Goal: Task Accomplishment & Management: Manage account settings

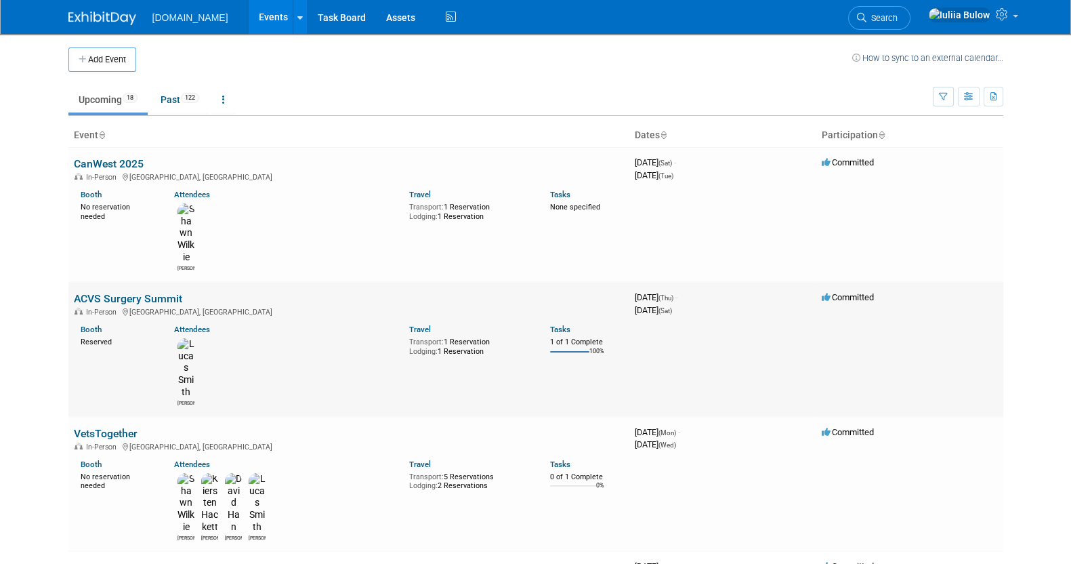
click at [112, 292] on link "ACVS Surgery Summit" at bounding box center [128, 298] width 108 height 13
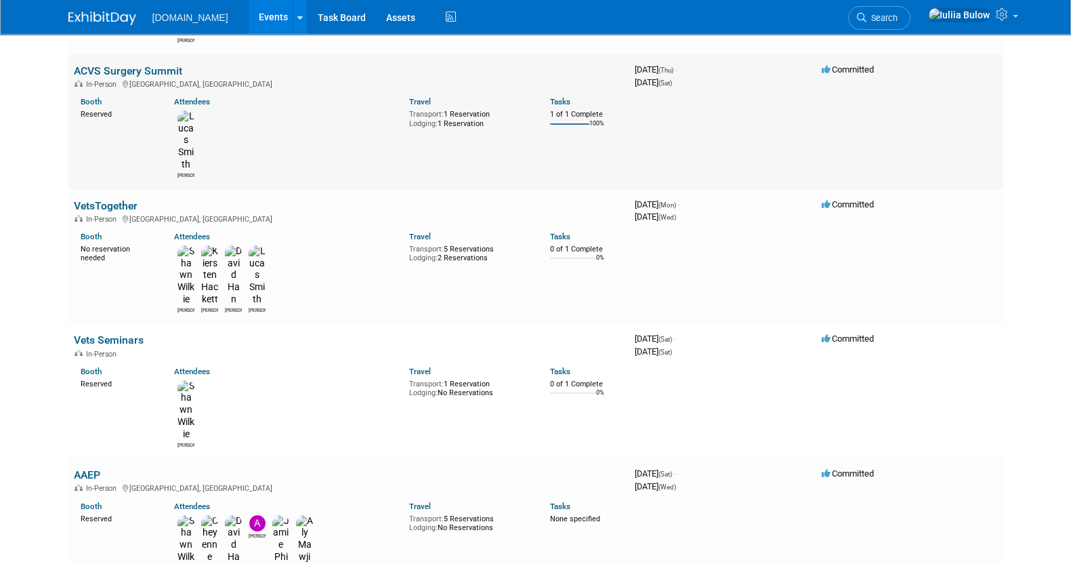
scroll to position [254, 0]
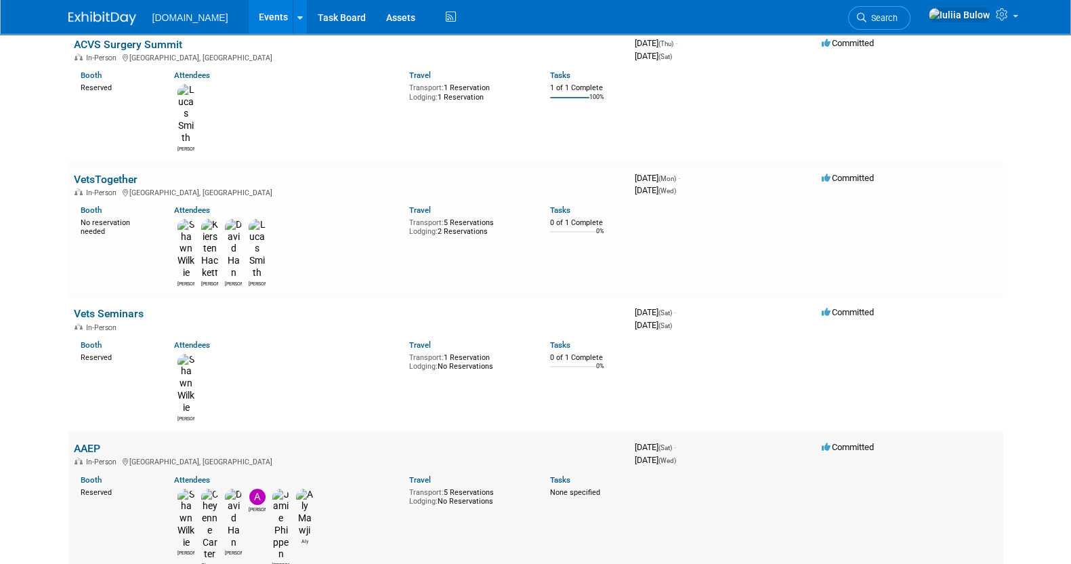
click at [91, 442] on link "AAEP" at bounding box center [87, 448] width 26 height 13
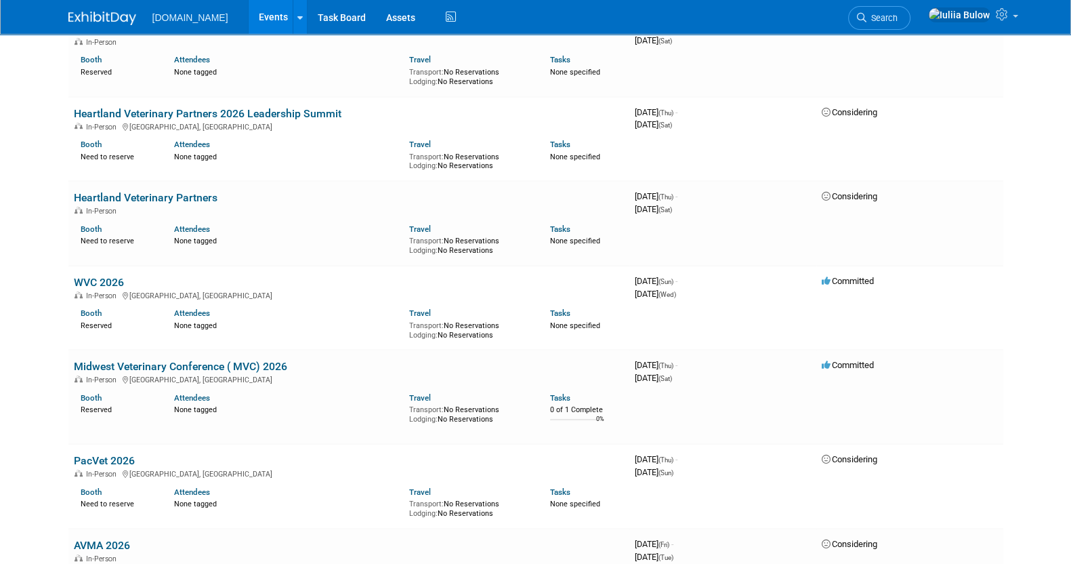
scroll to position [932, 0]
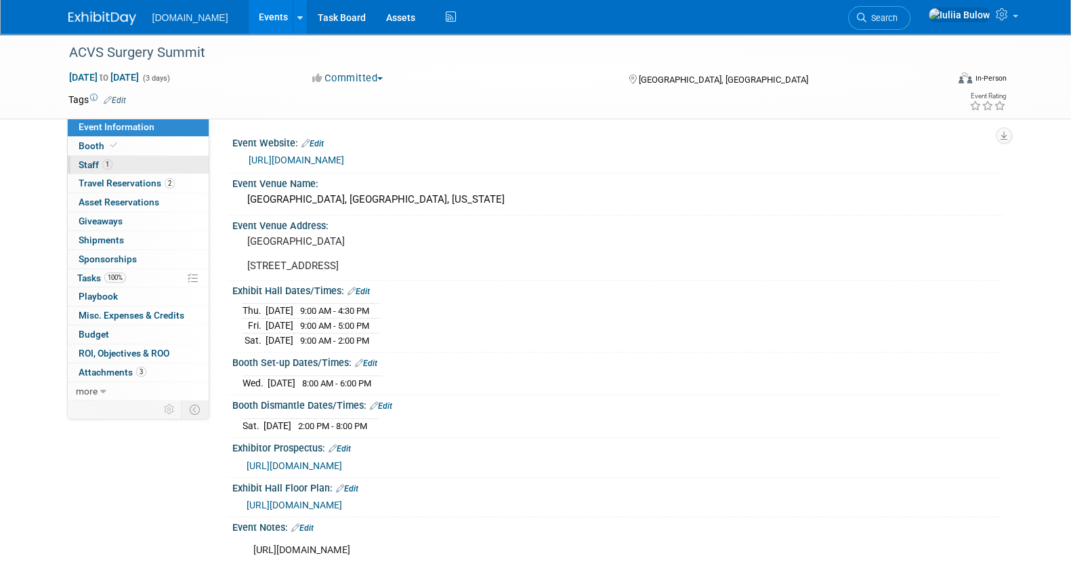
click at [146, 167] on link "1 Staff 1" at bounding box center [138, 165] width 141 height 18
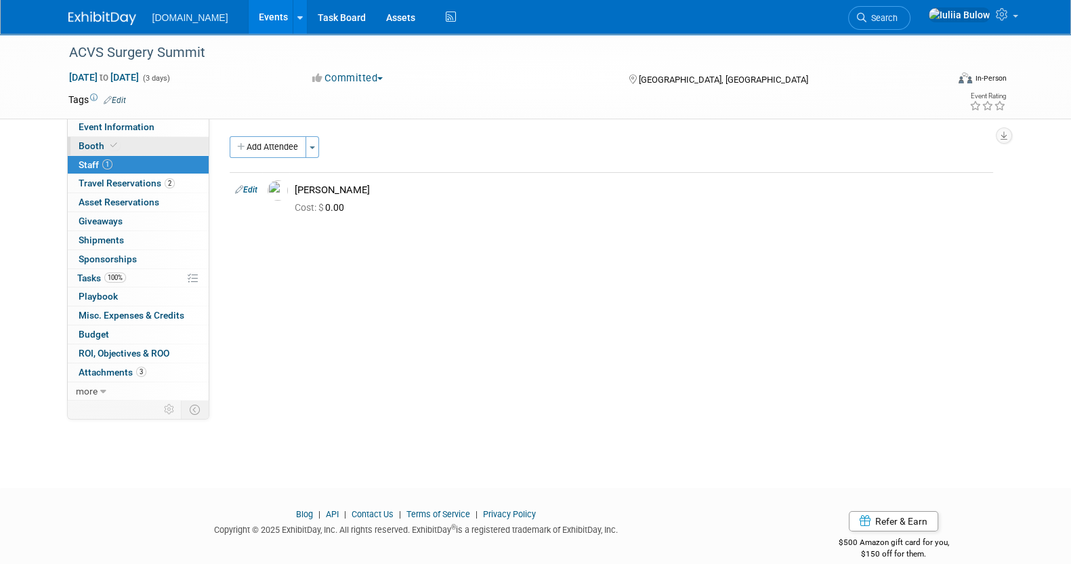
click at [142, 147] on link "Booth" at bounding box center [138, 146] width 141 height 18
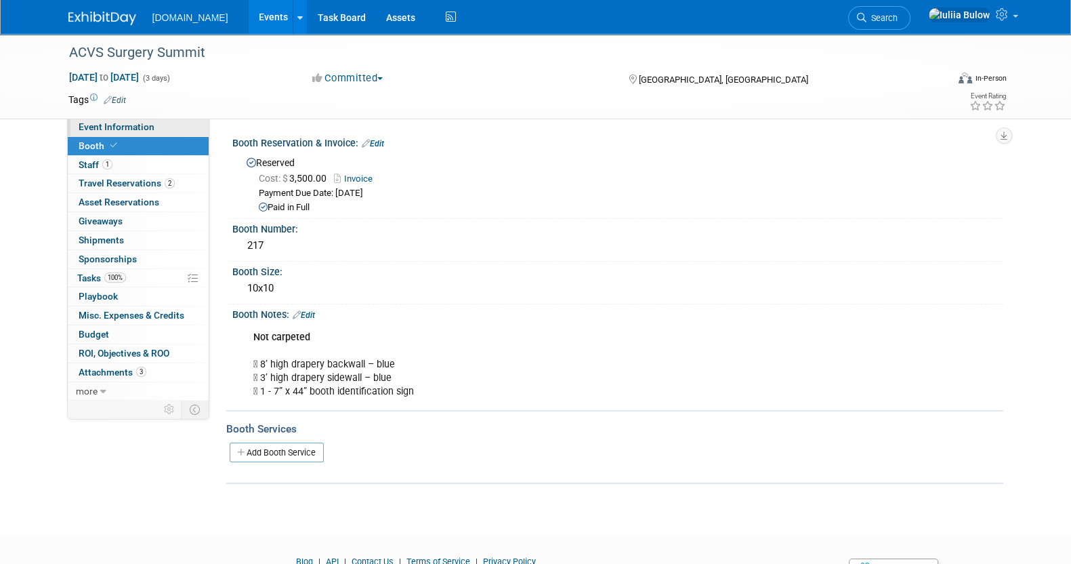
click at [140, 128] on span "Event Information" at bounding box center [117, 126] width 76 height 11
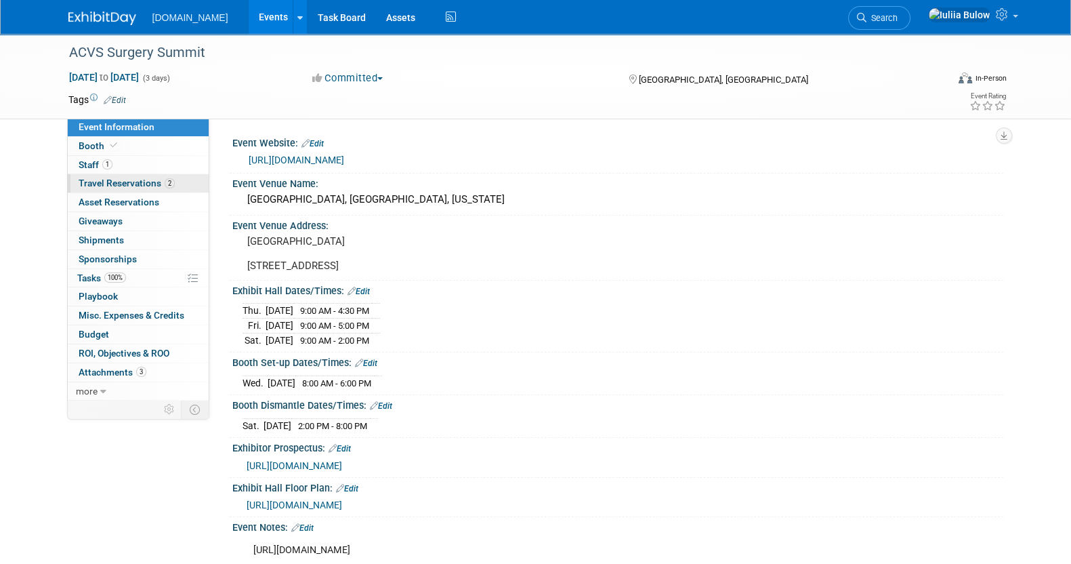
click at [157, 185] on span "Travel Reservations 2" at bounding box center [127, 183] width 96 height 11
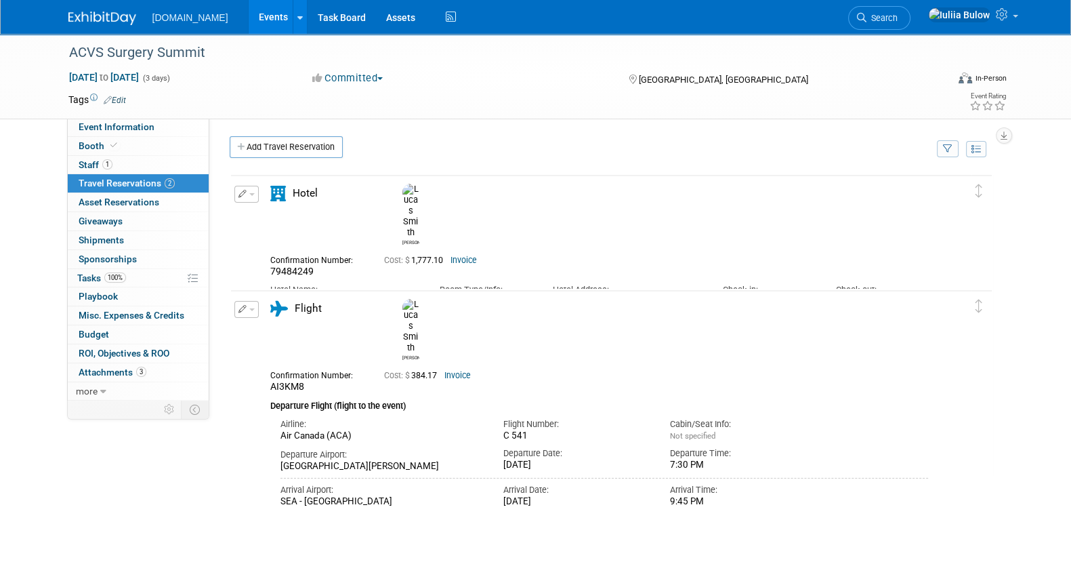
drag, startPoint x: 657, startPoint y: 280, endPoint x: 549, endPoint y: 266, distance: 109.3
click at [549, 277] on div "Hotel Address: 1815 Terry Avenue Seattle, Washington 98101 USA" at bounding box center [627, 297] width 169 height 41
copy div "1815 Terry Avenue Seattle, Washington 98101 USA"
click at [81, 143] on span "Booth" at bounding box center [99, 145] width 41 height 11
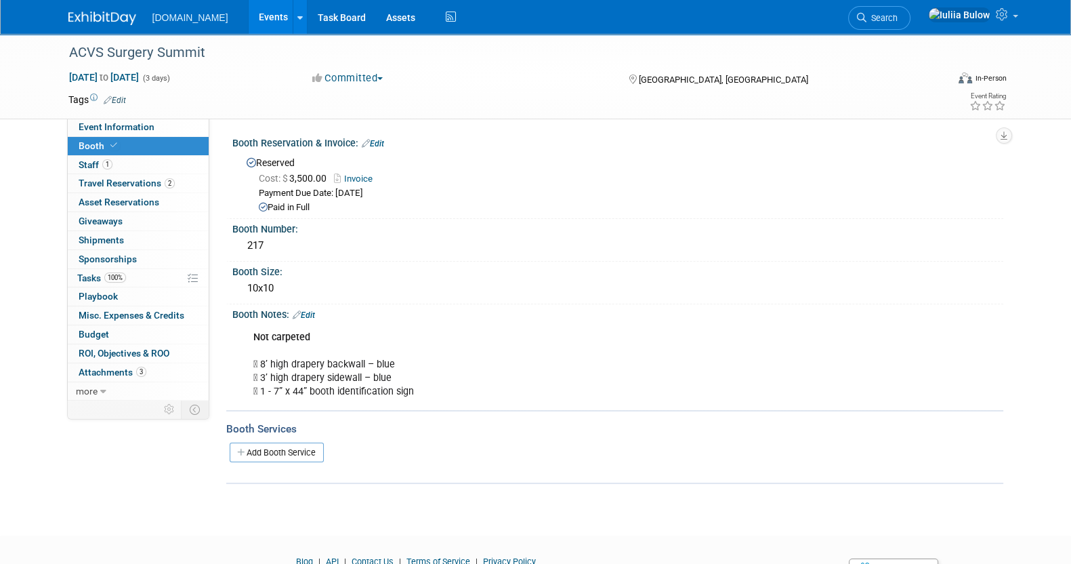
click at [268, 451] on link "Add Booth Service" at bounding box center [277, 452] width 94 height 20
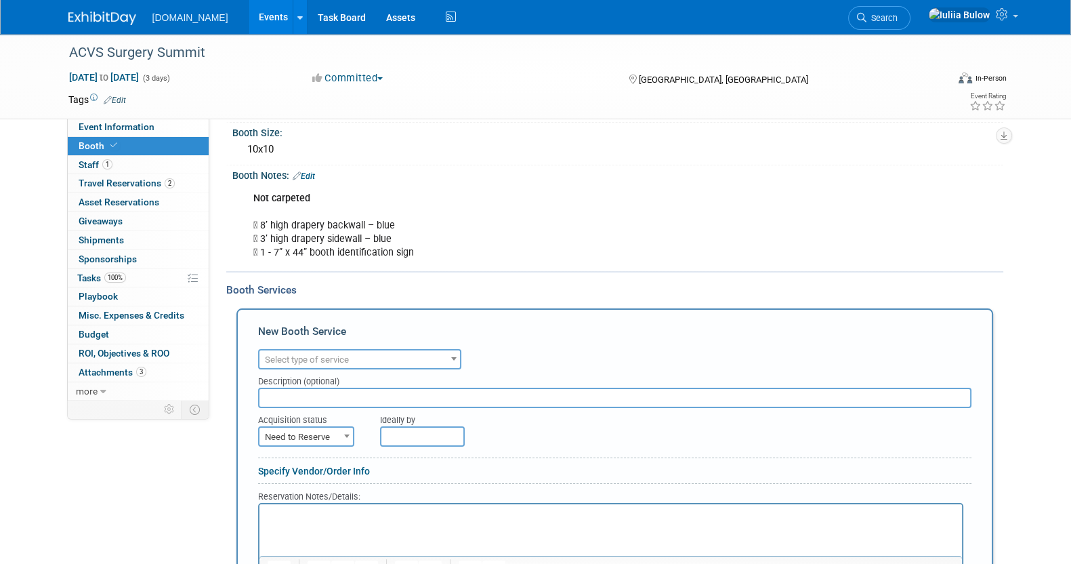
scroll to position [254, 0]
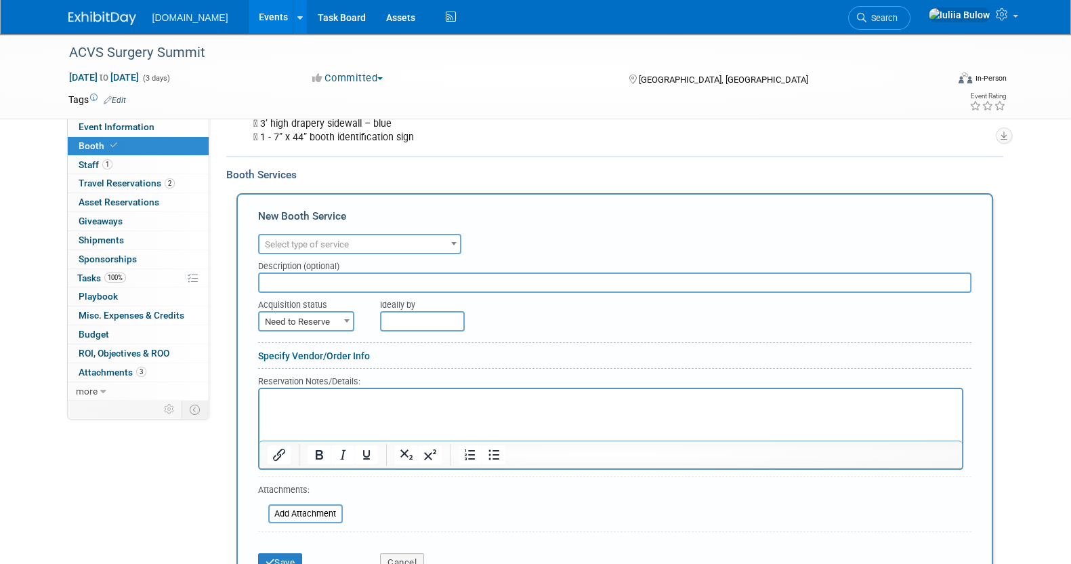
click at [394, 244] on span "Select type of service" at bounding box center [359, 244] width 201 height 19
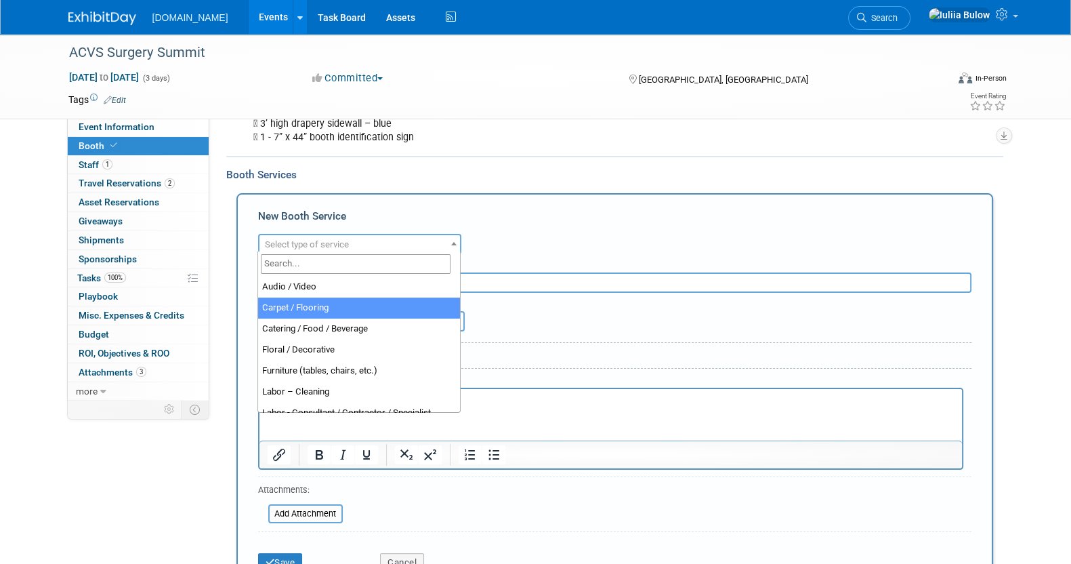
select select "4"
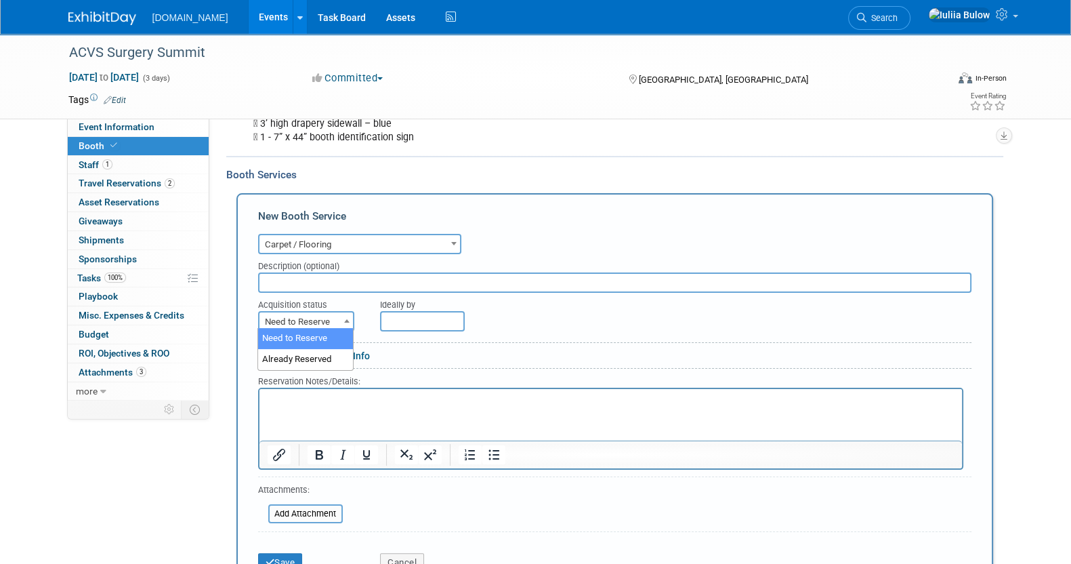
click at [320, 314] on span "Need to Reserve" at bounding box center [305, 321] width 93 height 19
select select "2"
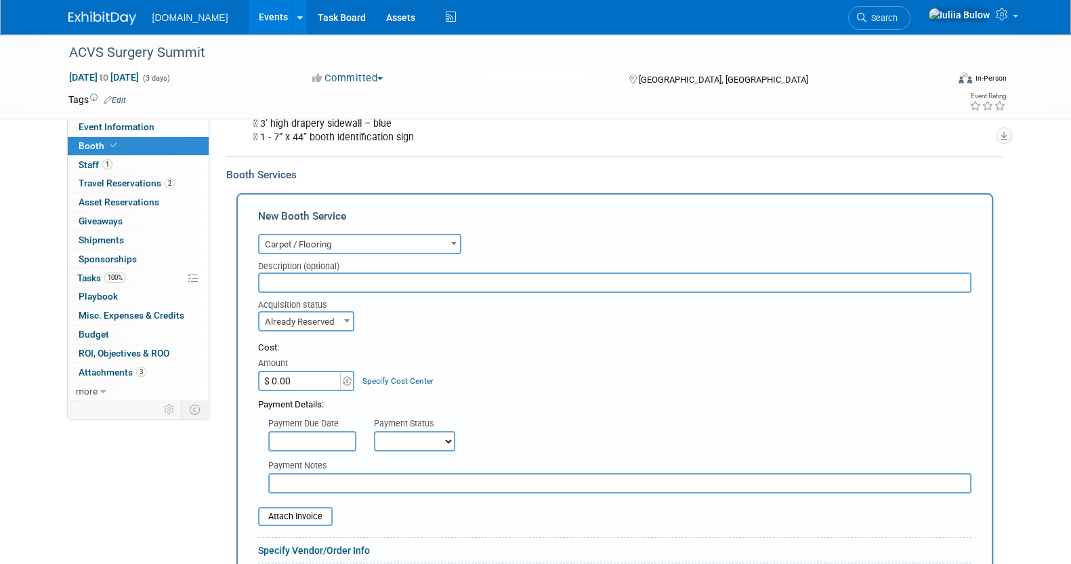
click at [291, 377] on input "$ 0.00" at bounding box center [300, 381] width 85 height 20
paste input "110.34"
type input "$ 110.34"
click at [323, 435] on input "text" at bounding box center [312, 441] width 88 height 20
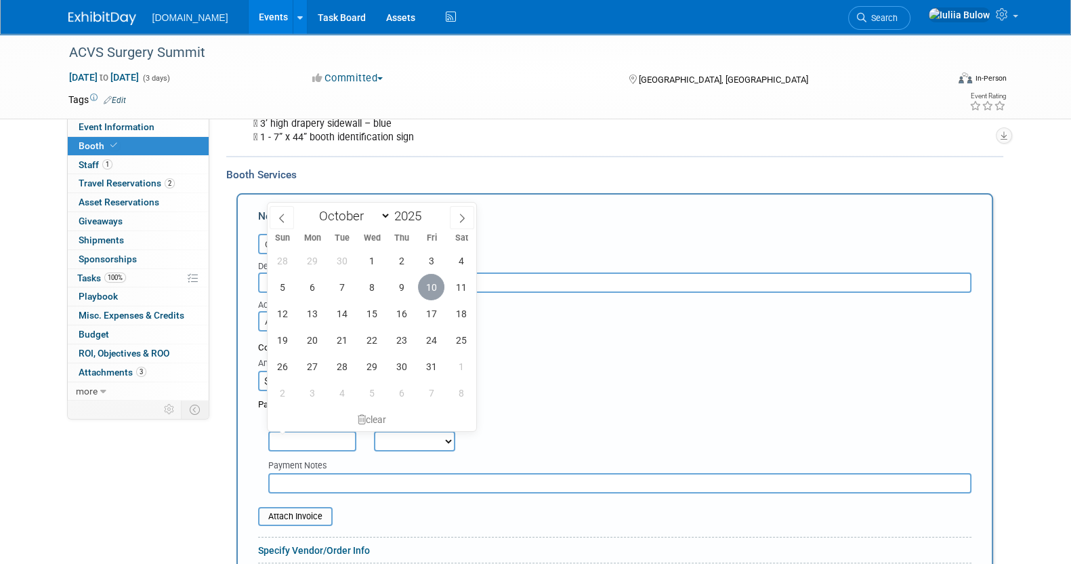
click at [433, 278] on span "10" at bounding box center [431, 287] width 26 height 26
type input "Oct 10, 2025"
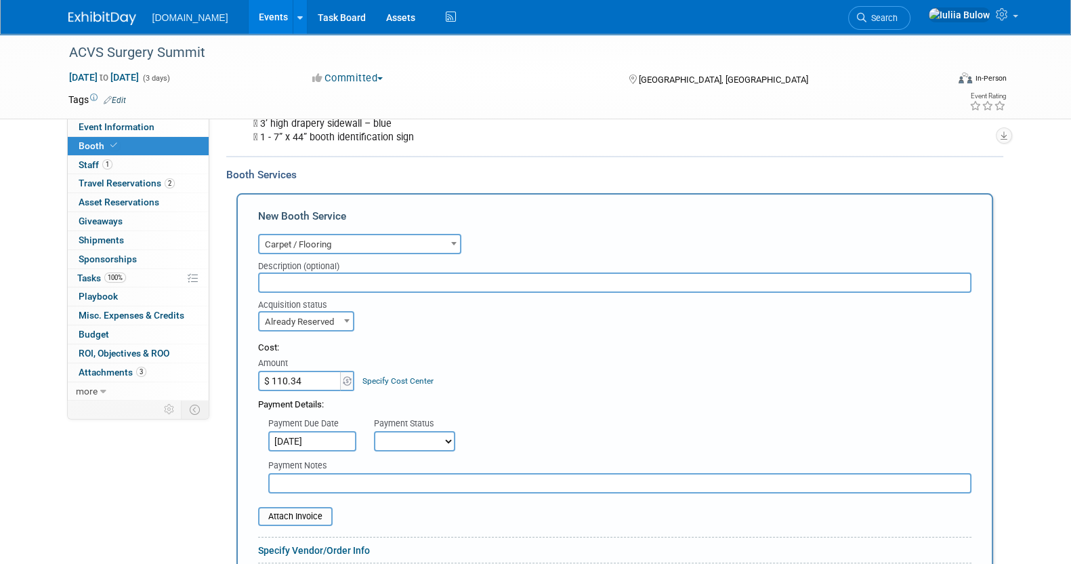
click at [427, 435] on select "Not Paid Yet Partially Paid Paid in Full" at bounding box center [414, 441] width 81 height 20
select select "1"
click at [374, 431] on select "Not Paid Yet Partially Paid Paid in Full" at bounding box center [414, 441] width 81 height 20
click at [309, 509] on input "file" at bounding box center [250, 516] width 161 height 16
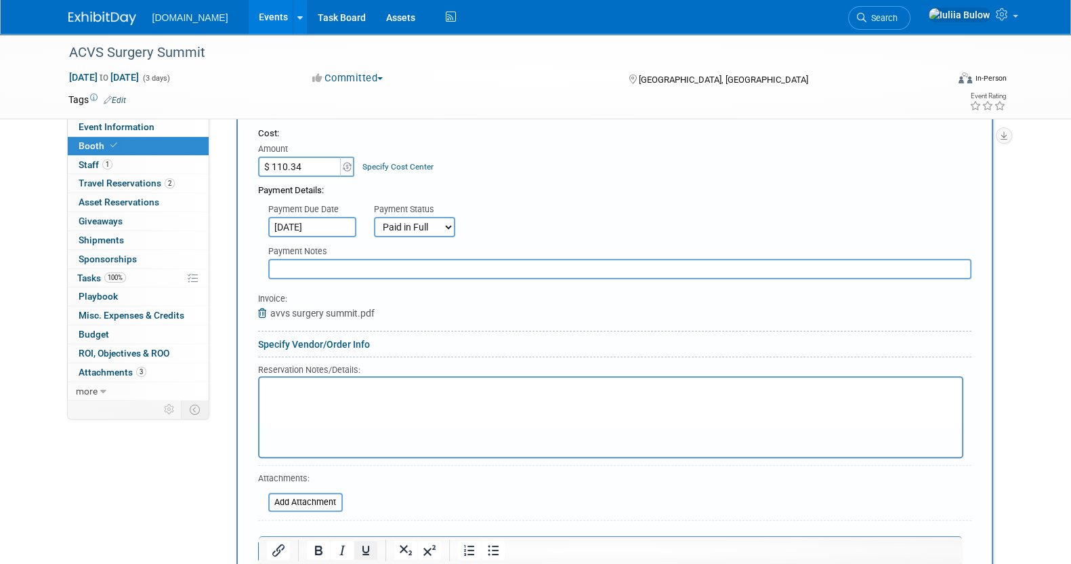
scroll to position [508, 0]
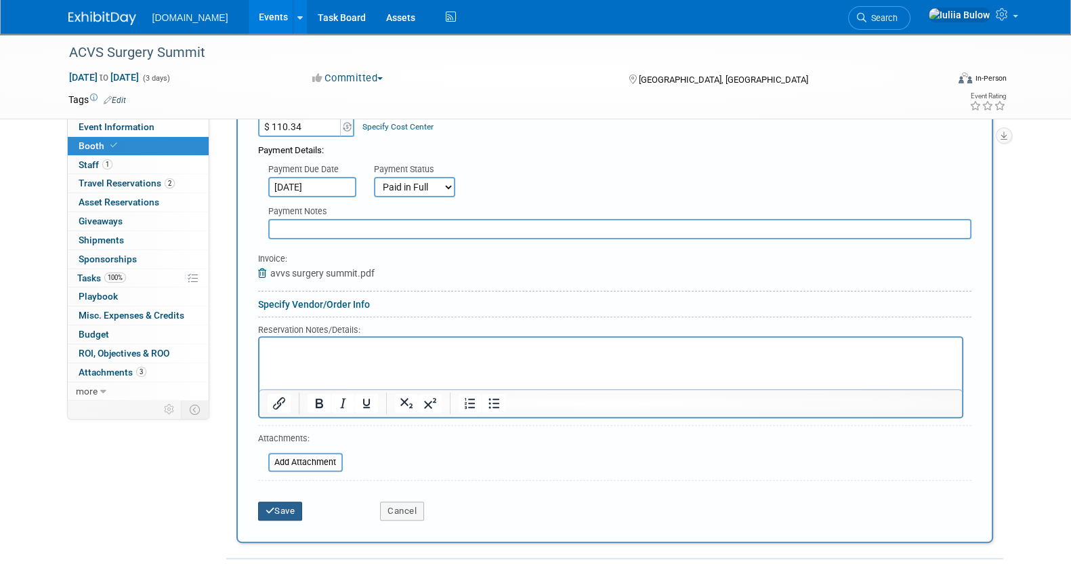
click at [298, 506] on button "Save" at bounding box center [280, 510] width 45 height 19
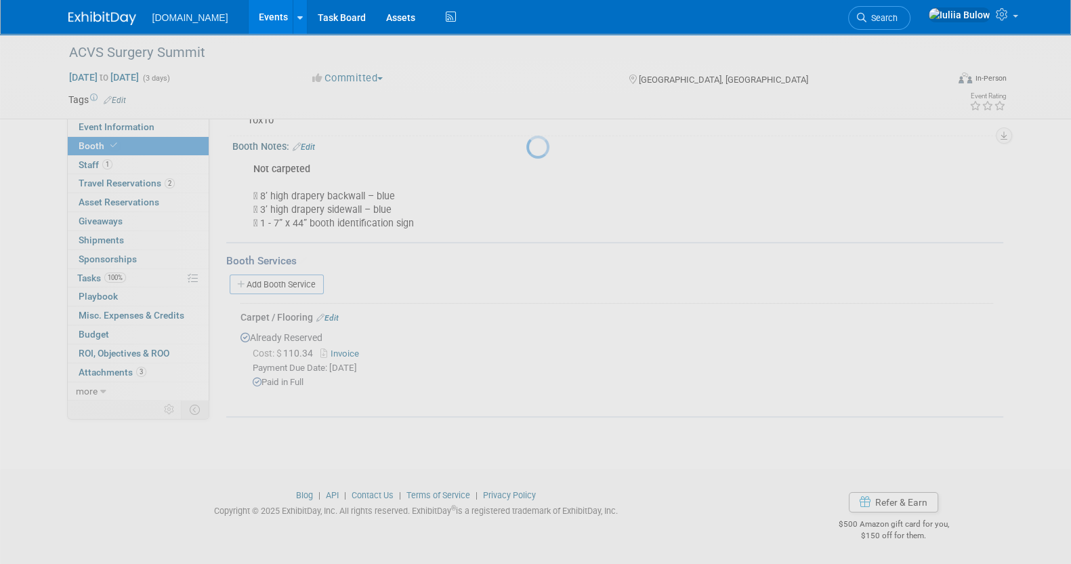
scroll to position [165, 0]
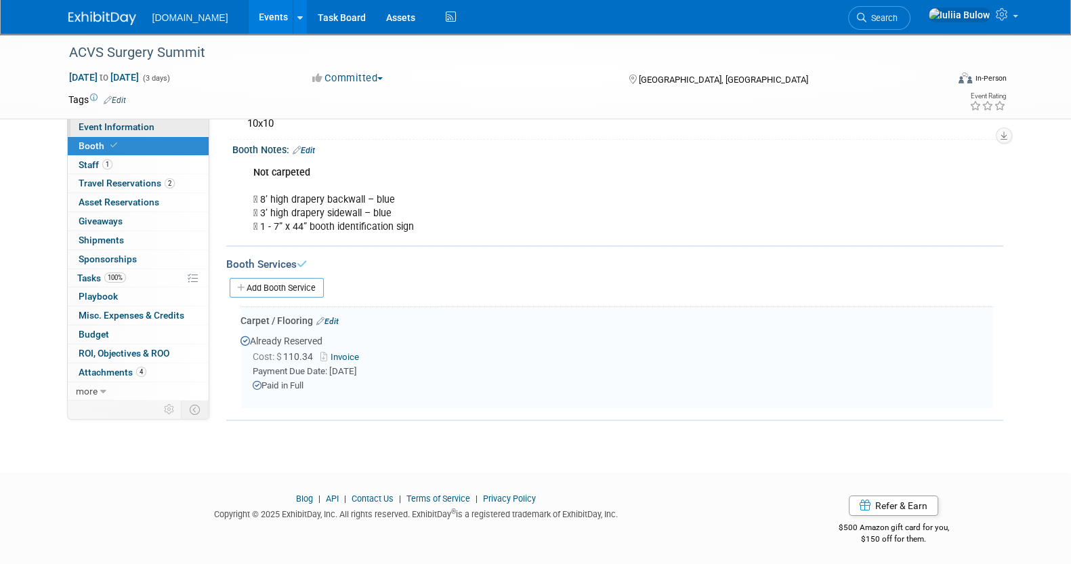
click at [125, 132] on span "Event Information" at bounding box center [117, 126] width 76 height 11
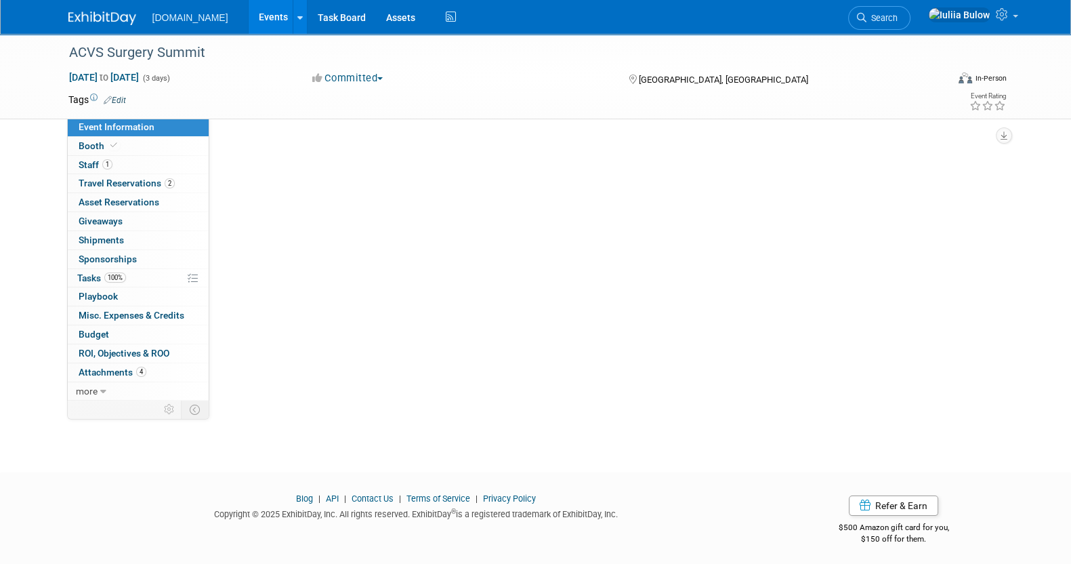
scroll to position [0, 0]
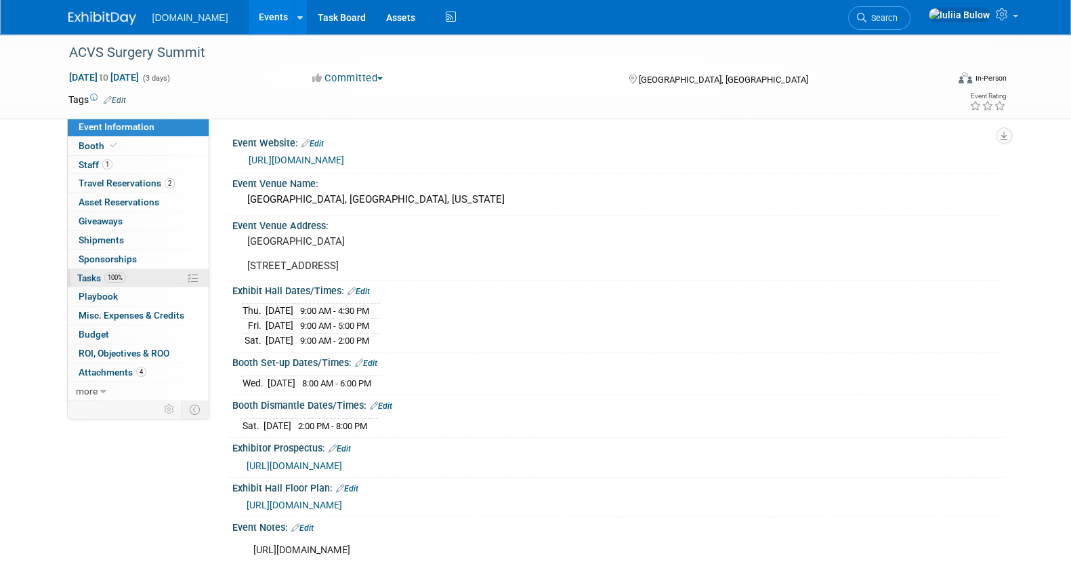
click at [126, 277] on link "100% Tasks 100%" at bounding box center [138, 278] width 141 height 18
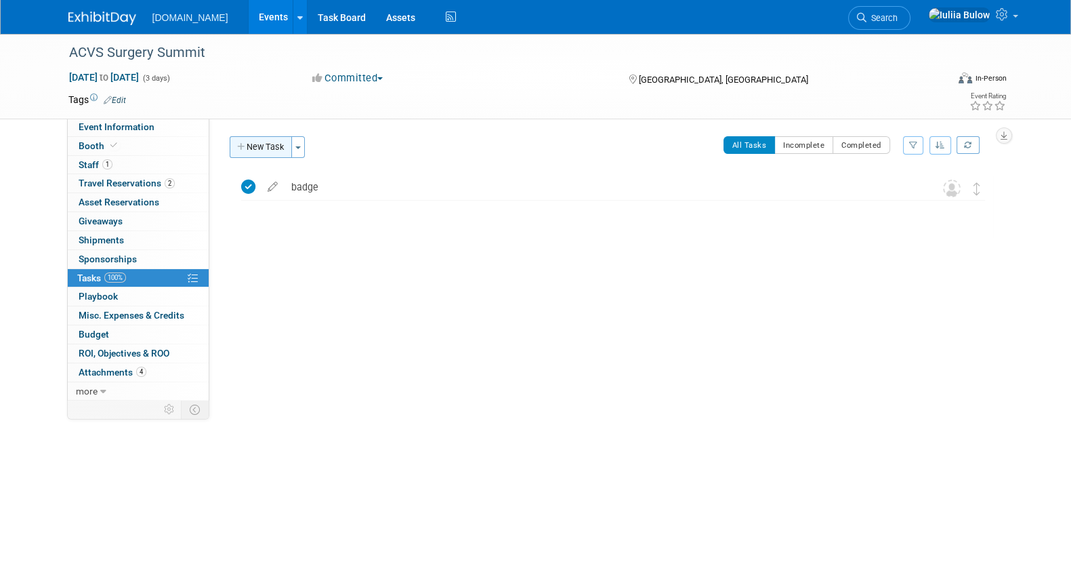
click at [270, 140] on button "New Task" at bounding box center [261, 147] width 62 height 22
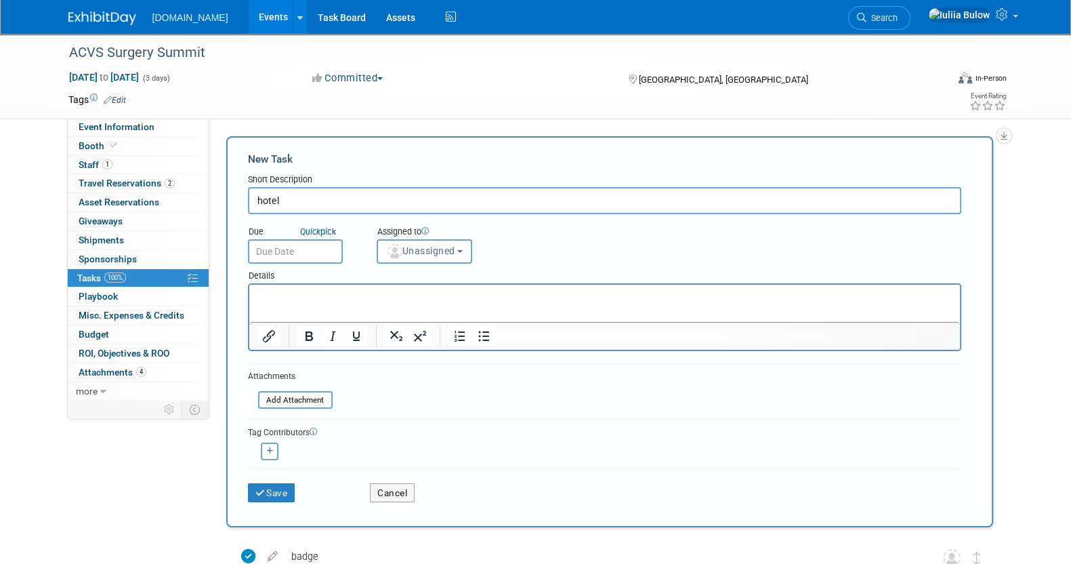
type input "hotel"
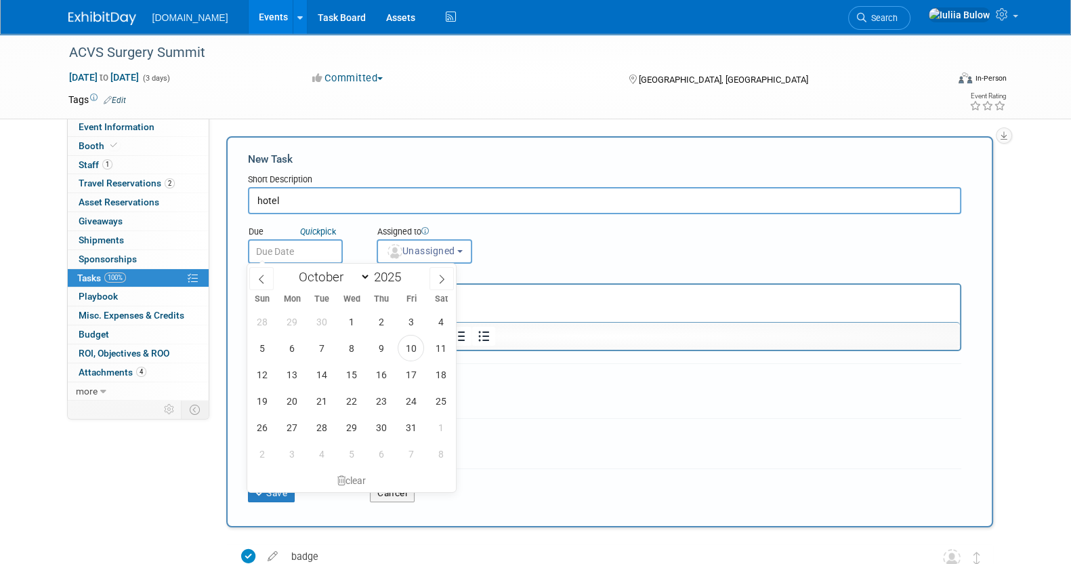
click at [318, 252] on input "text" at bounding box center [295, 251] width 95 height 24
click at [524, 255] on div "Assigned to <img src="https://www.exhibitday.com/Images/Unassigned-User-Icon.pn…" at bounding box center [459, 242] width 184 height 44
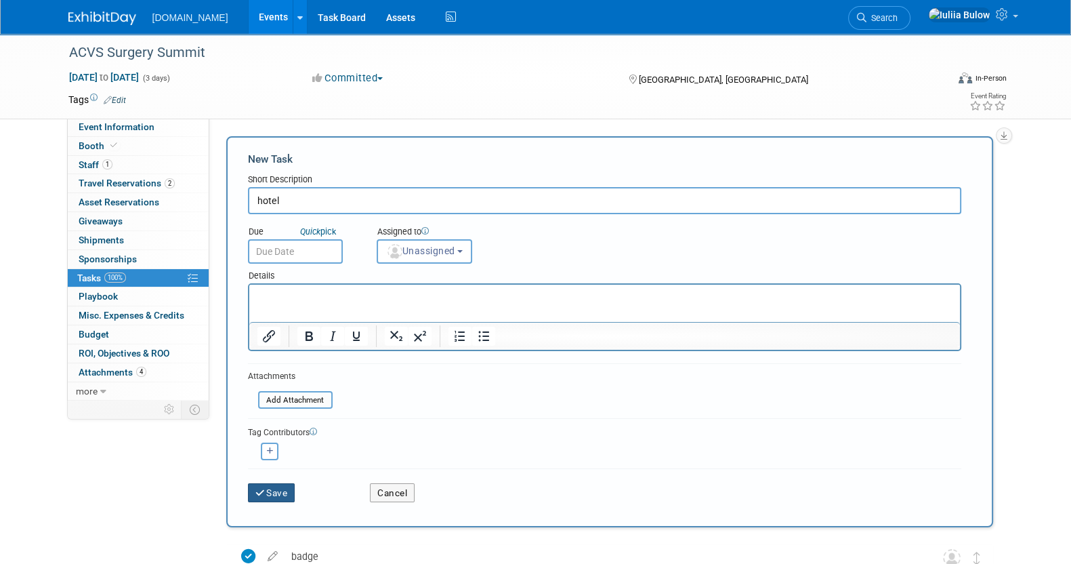
click at [271, 488] on button "Save" at bounding box center [271, 492] width 47 height 19
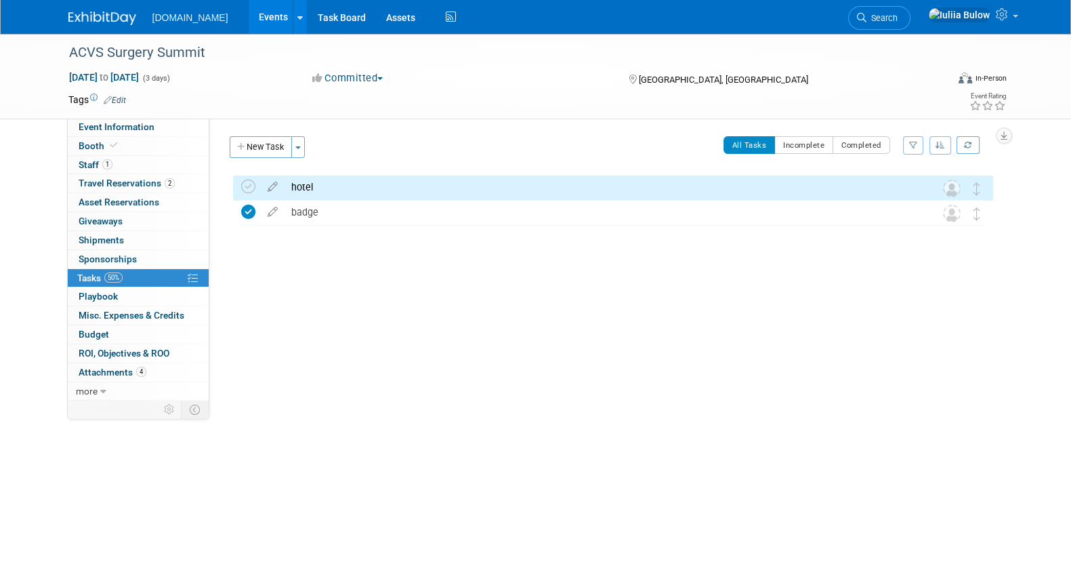
click at [244, 169] on div "New Task Toggle Dropdown Create a new task for this event Copy tasks from anoth…" at bounding box center [607, 215] width 774 height 159
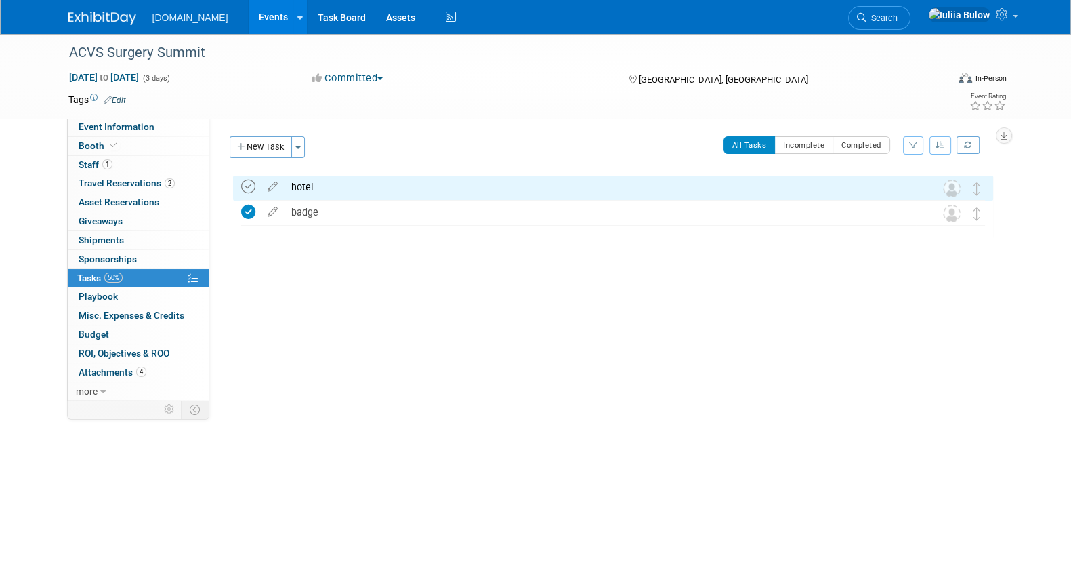
click at [253, 184] on icon at bounding box center [248, 187] width 14 height 14
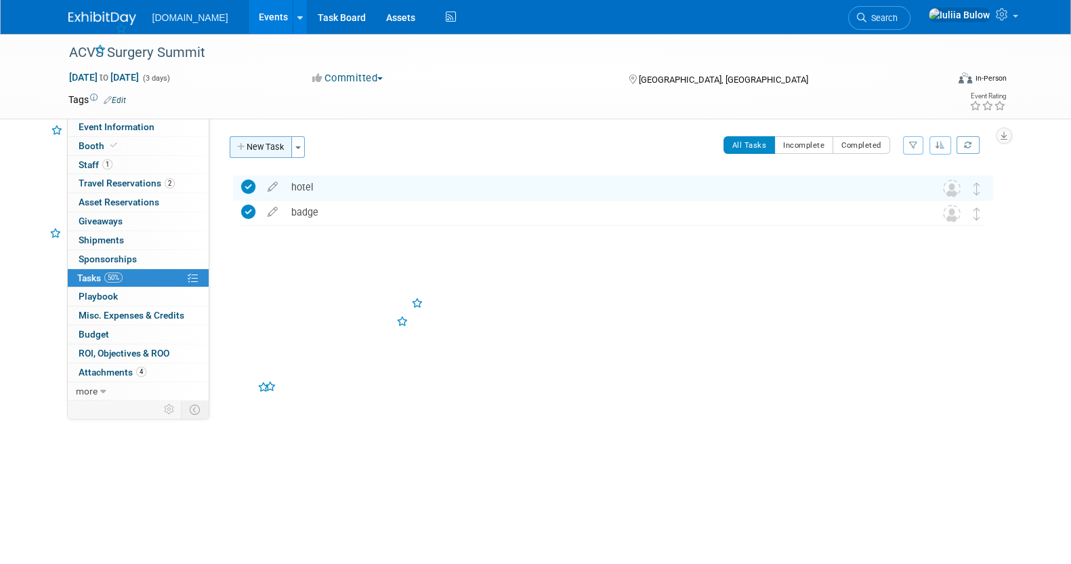
click at [261, 144] on button "New Task" at bounding box center [261, 147] width 62 height 22
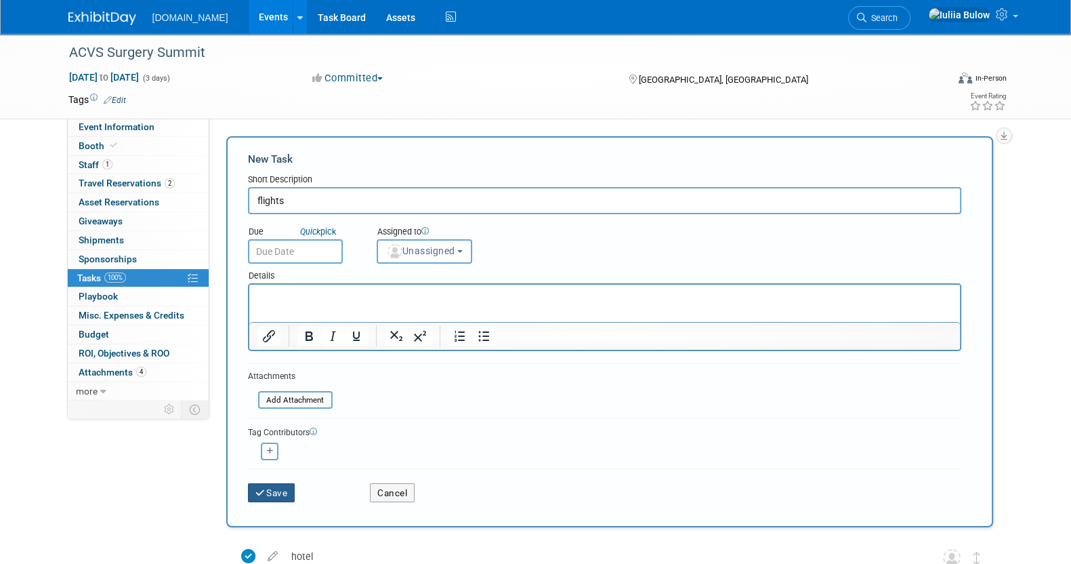
type input "flights"
click at [266, 490] on button "Save" at bounding box center [271, 492] width 47 height 19
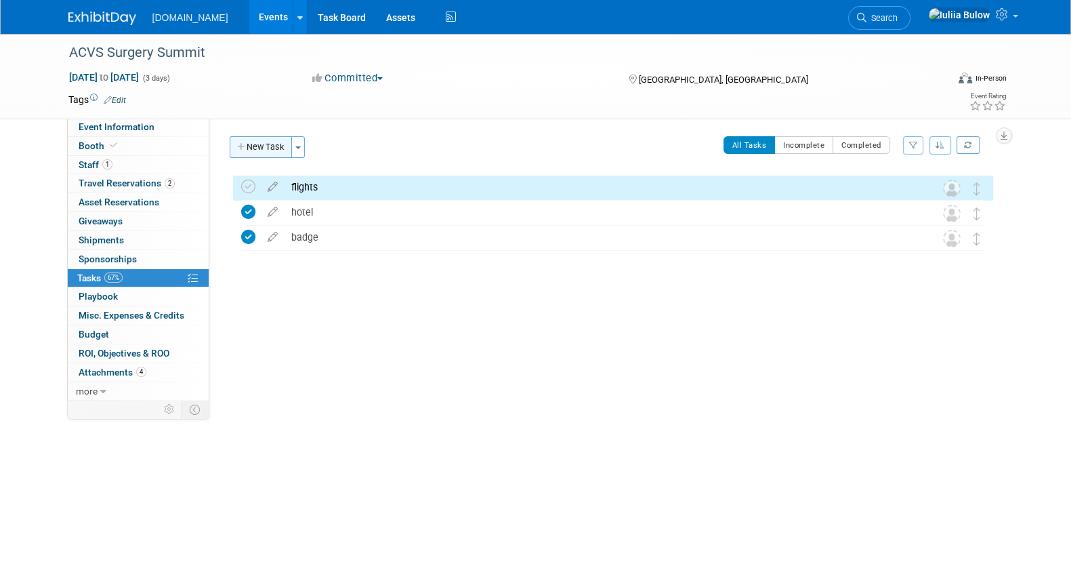
click at [247, 152] on button "New Task" at bounding box center [261, 147] width 62 height 22
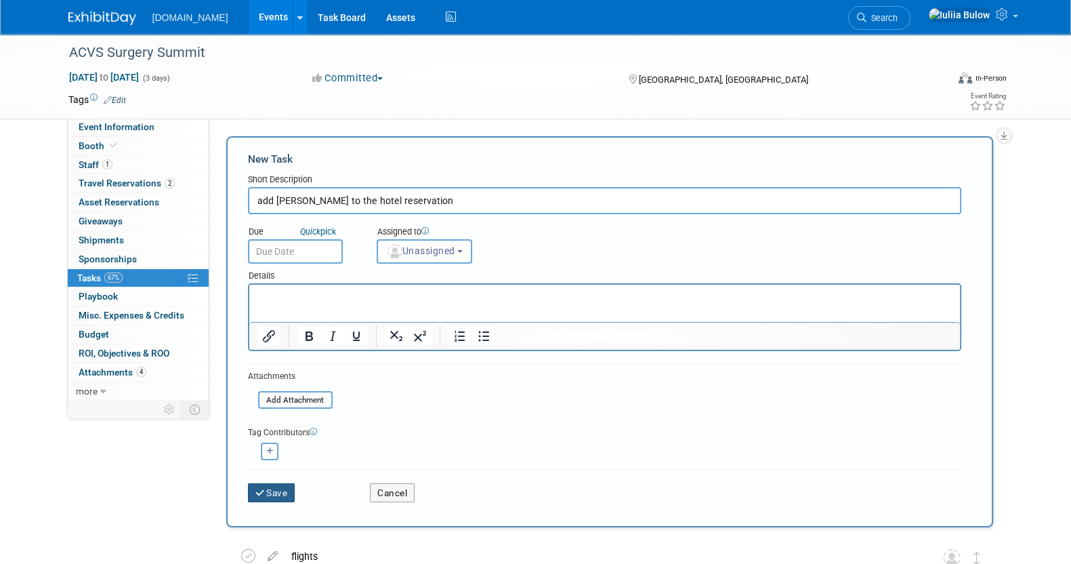
type input "add Lucas to the hotel reservation"
click at [272, 488] on button "Save" at bounding box center [271, 492] width 47 height 19
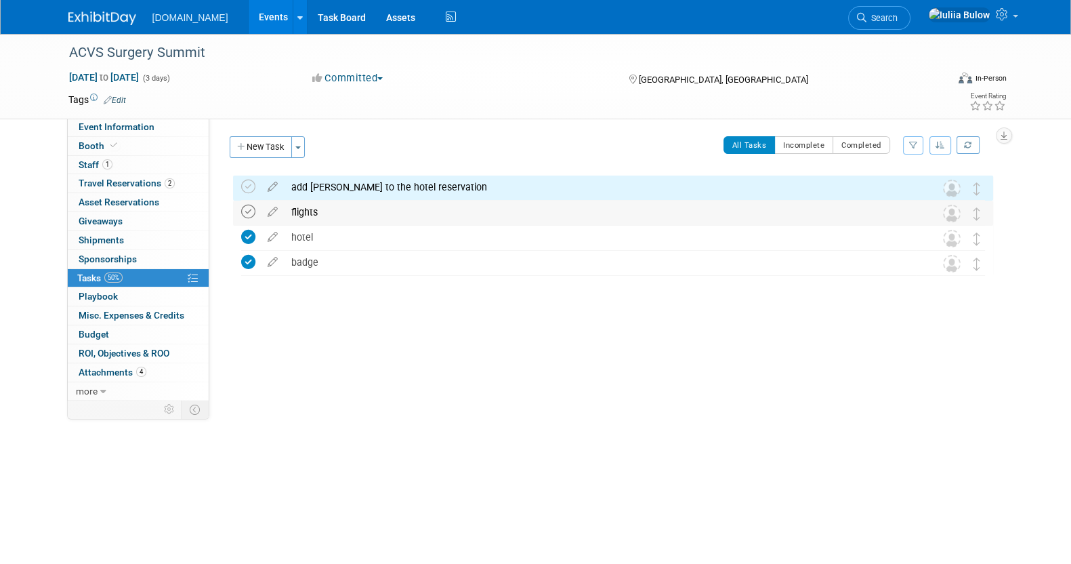
click at [246, 211] on icon at bounding box center [248, 212] width 14 height 14
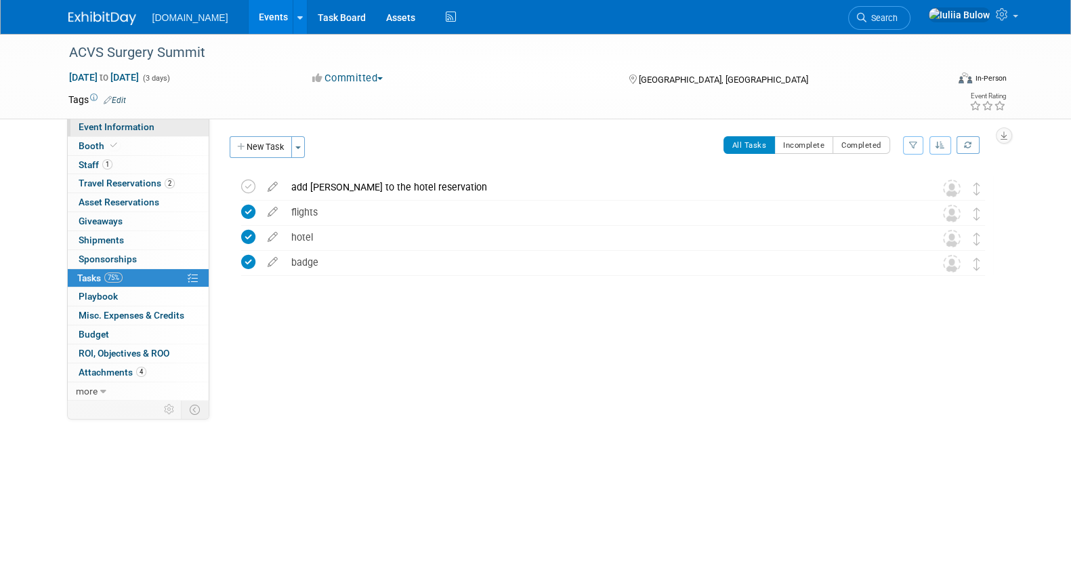
click at [185, 130] on link "Event Information" at bounding box center [138, 127] width 141 height 18
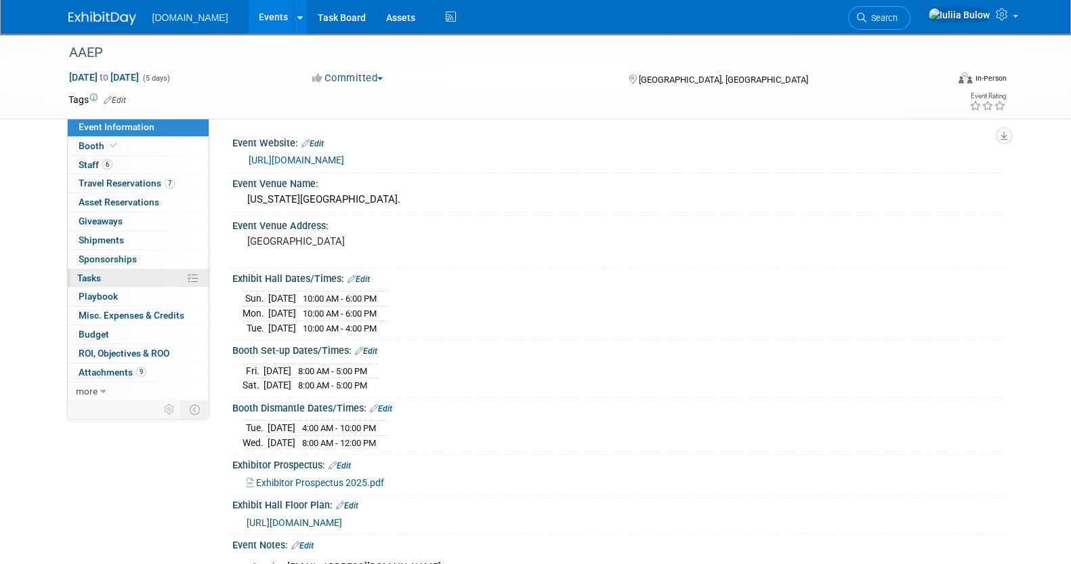
click at [119, 272] on link "0% Tasks 0%" at bounding box center [138, 278] width 141 height 18
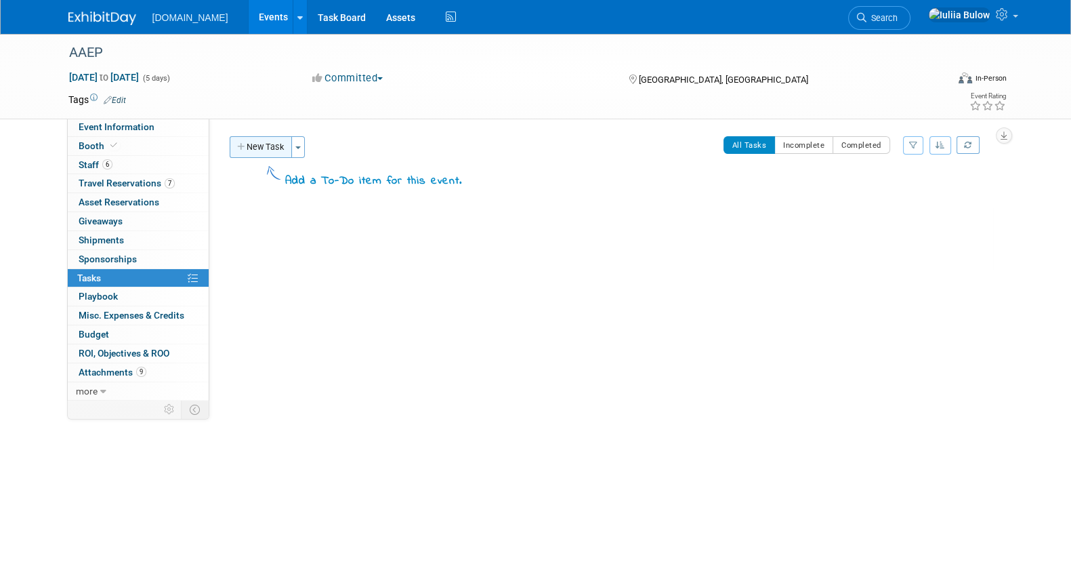
click at [268, 150] on button "New Task" at bounding box center [261, 147] width 62 height 22
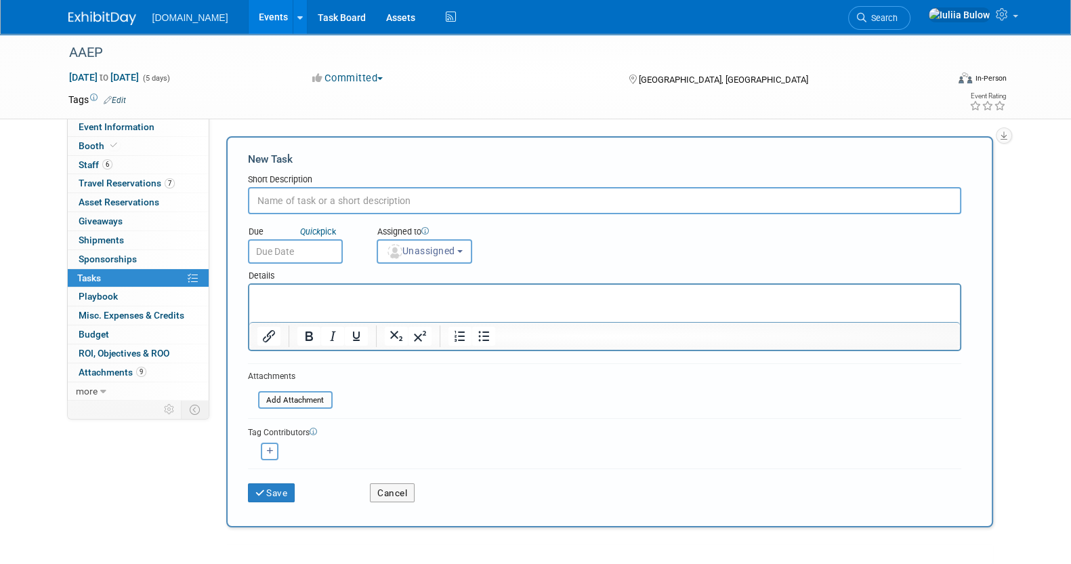
type input "g"
type input "flights"
click at [279, 486] on button "Save" at bounding box center [271, 492] width 47 height 19
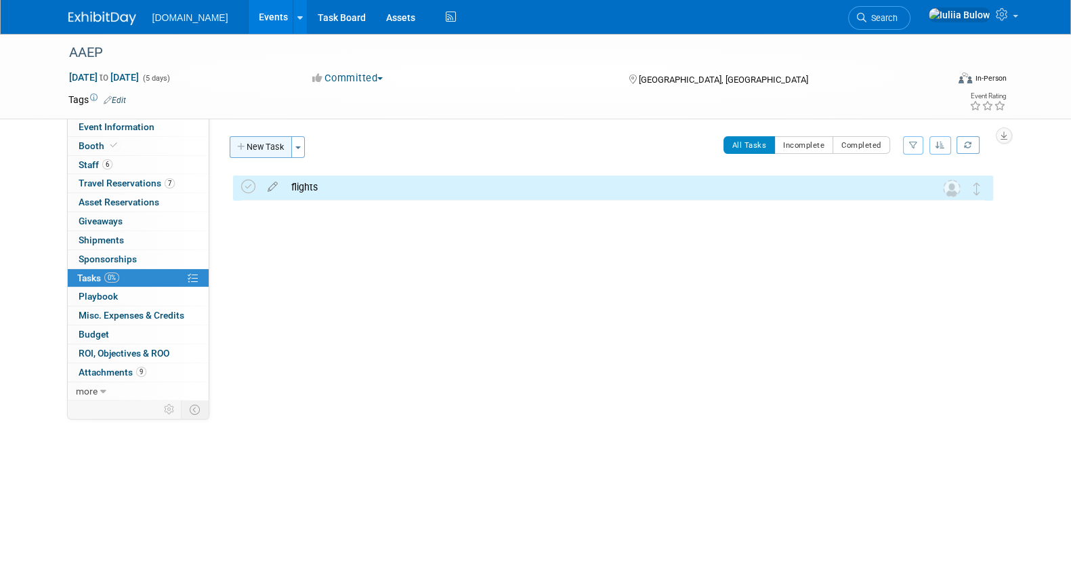
click at [272, 147] on button "New Task" at bounding box center [261, 147] width 62 height 22
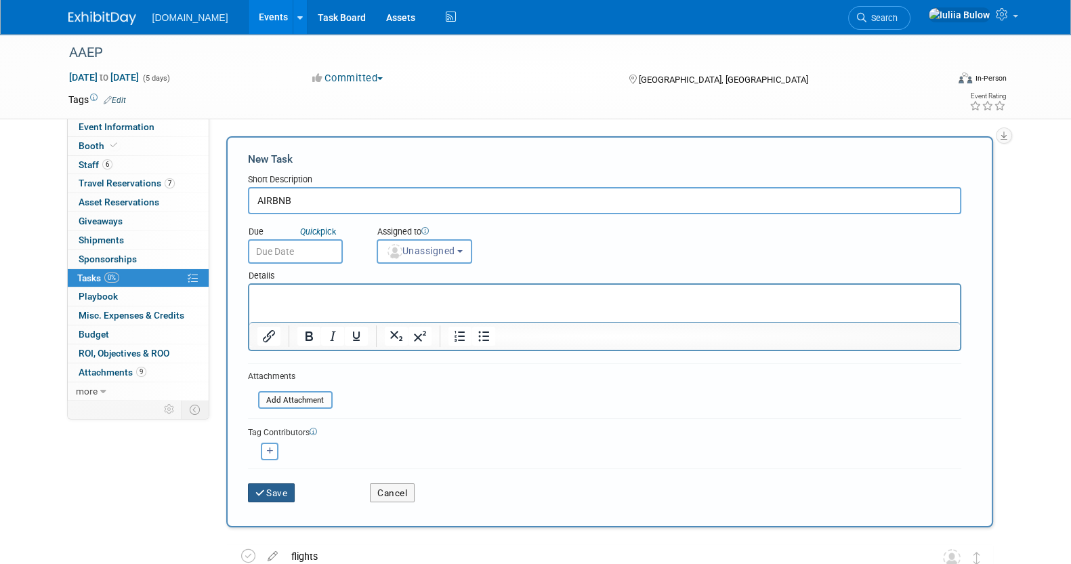
type input "AIRBNB"
click at [268, 492] on button "Save" at bounding box center [271, 492] width 47 height 19
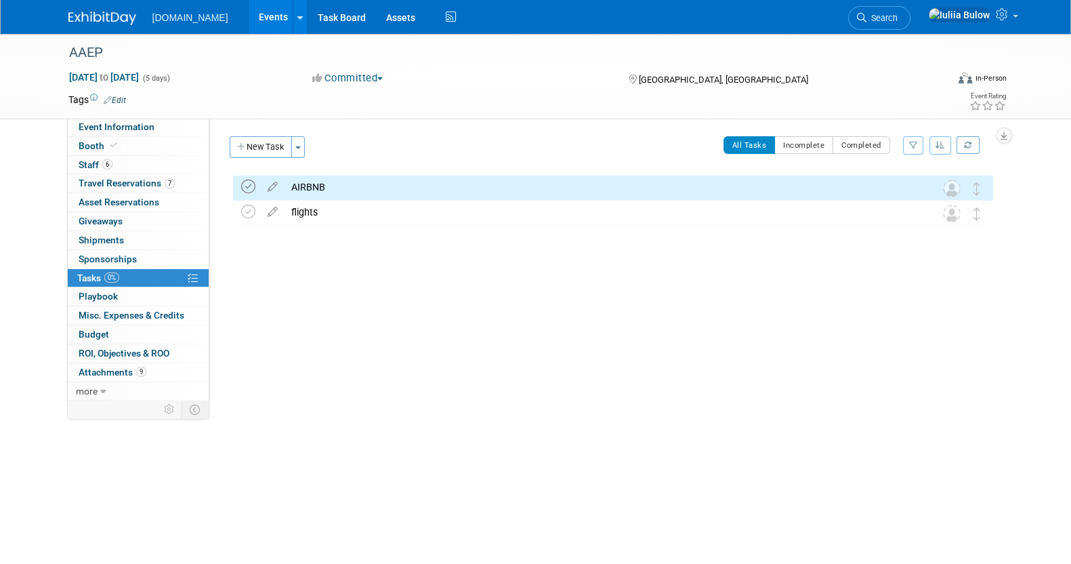
click at [243, 191] on icon at bounding box center [248, 187] width 14 height 14
click at [251, 205] on icon at bounding box center [248, 212] width 14 height 14
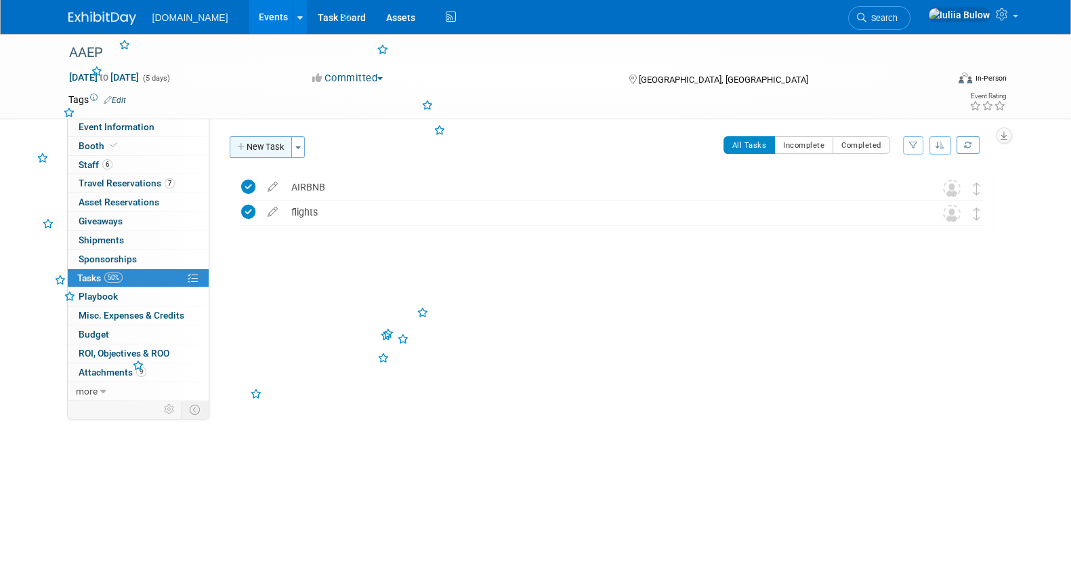
click at [258, 147] on button "New Task" at bounding box center [261, 147] width 62 height 22
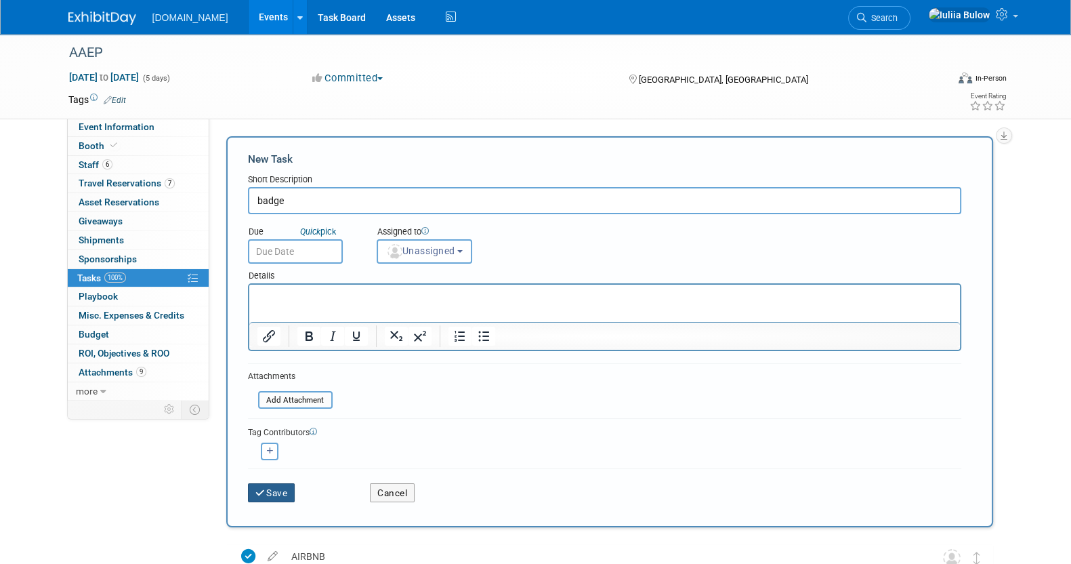
type input "badge"
click at [268, 499] on button "Save" at bounding box center [271, 492] width 47 height 19
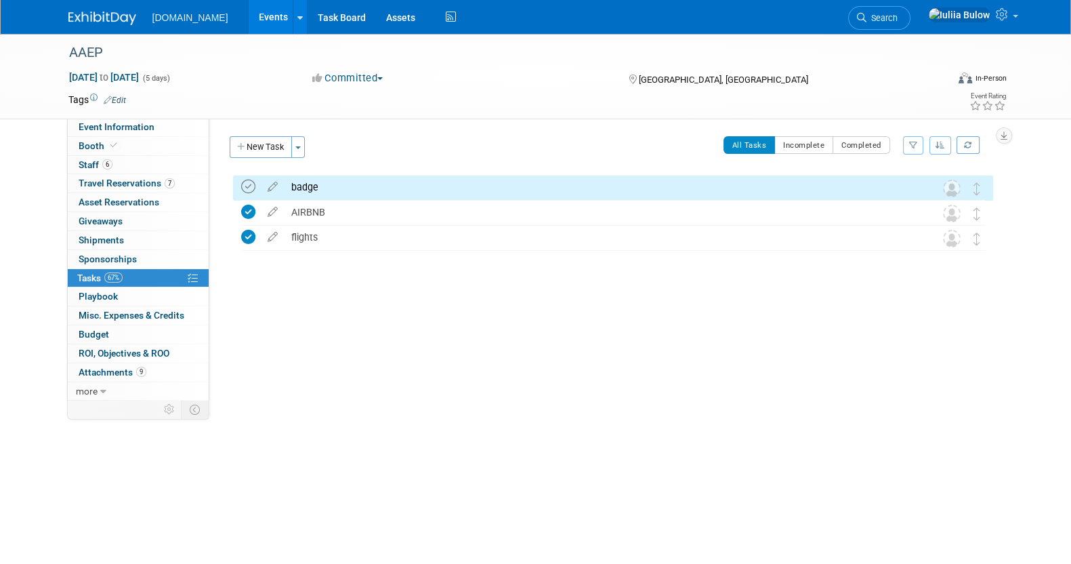
click at [247, 184] on icon at bounding box center [248, 187] width 14 height 14
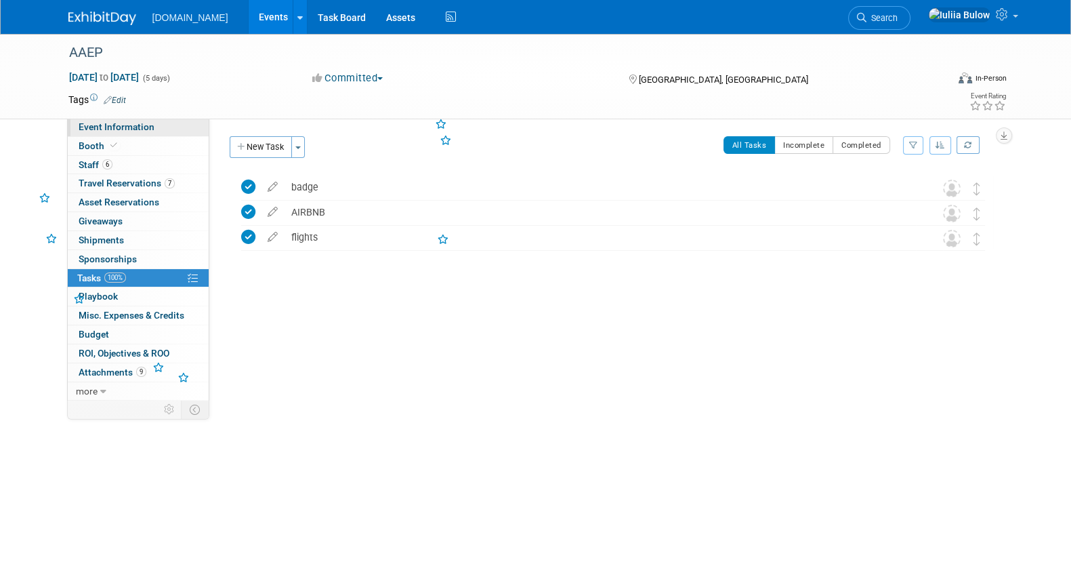
click at [144, 127] on span "Event Information" at bounding box center [117, 126] width 76 height 11
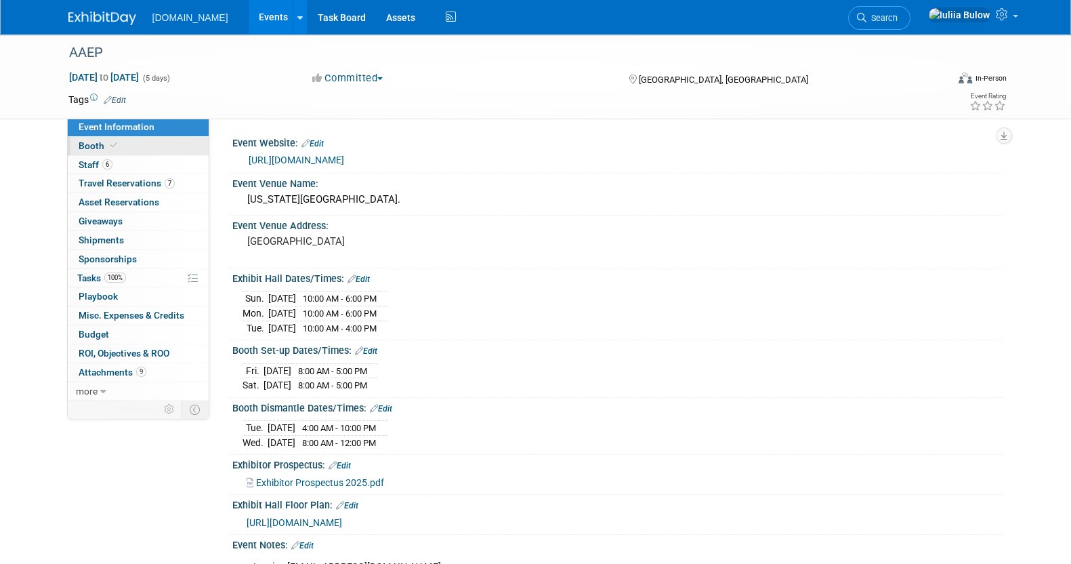
click at [139, 147] on link "Booth" at bounding box center [138, 146] width 141 height 18
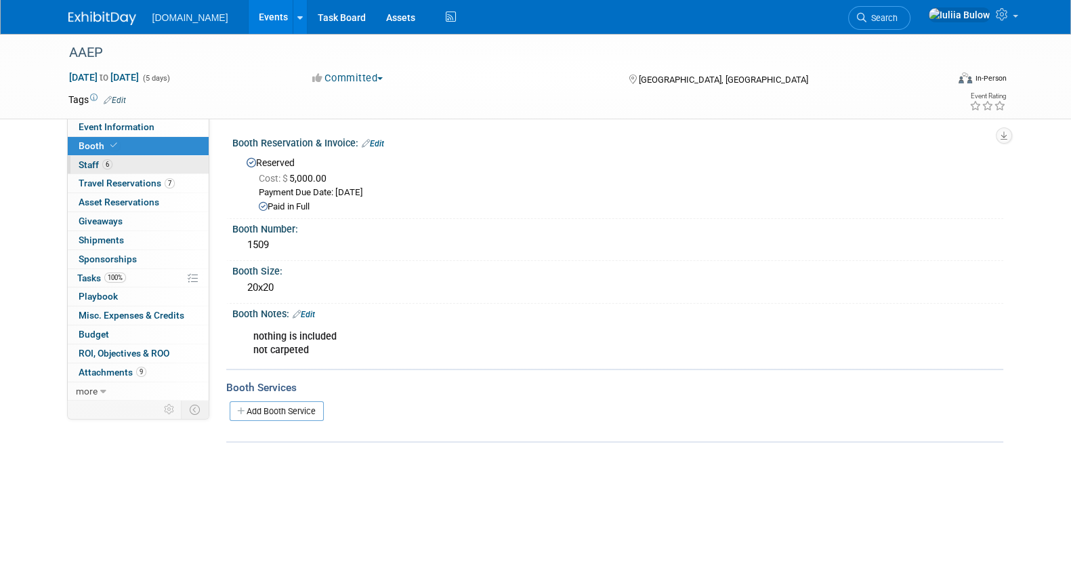
click at [140, 161] on link "6 Staff 6" at bounding box center [138, 165] width 141 height 18
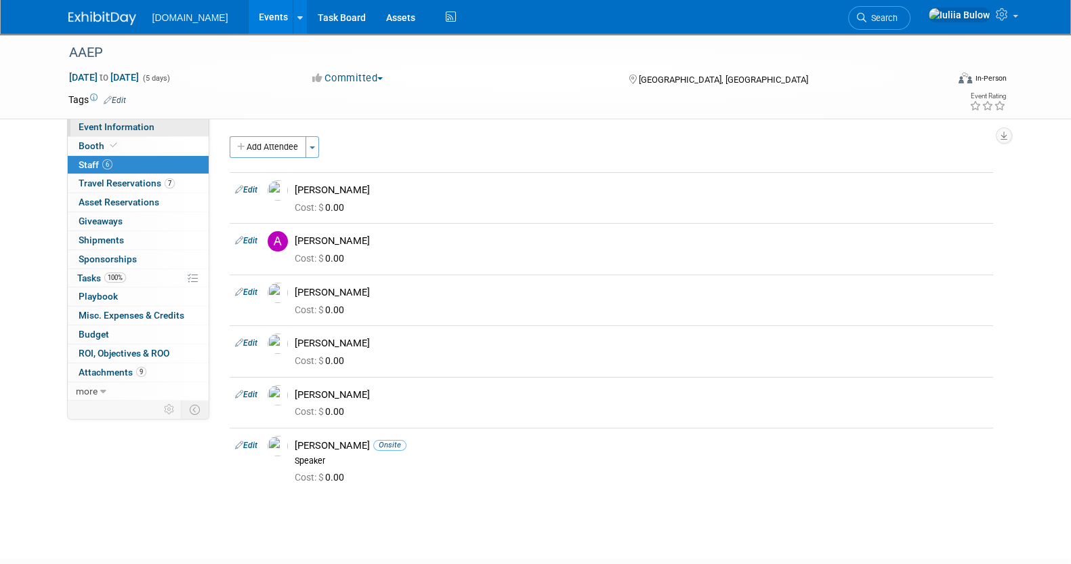
click at [146, 125] on span "Event Information" at bounding box center [117, 126] width 76 height 11
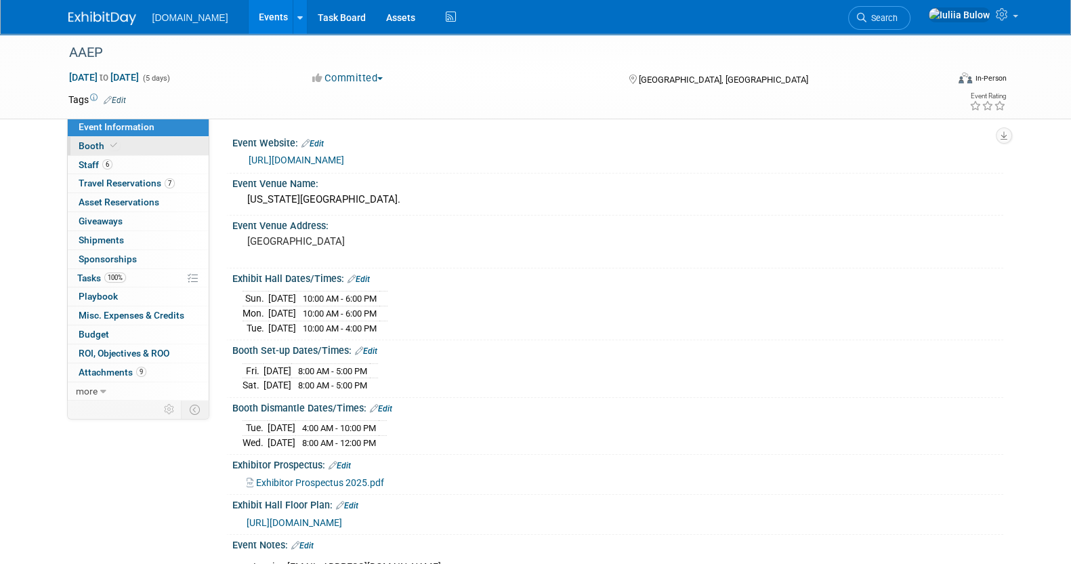
click at [138, 148] on link "Booth" at bounding box center [138, 146] width 141 height 18
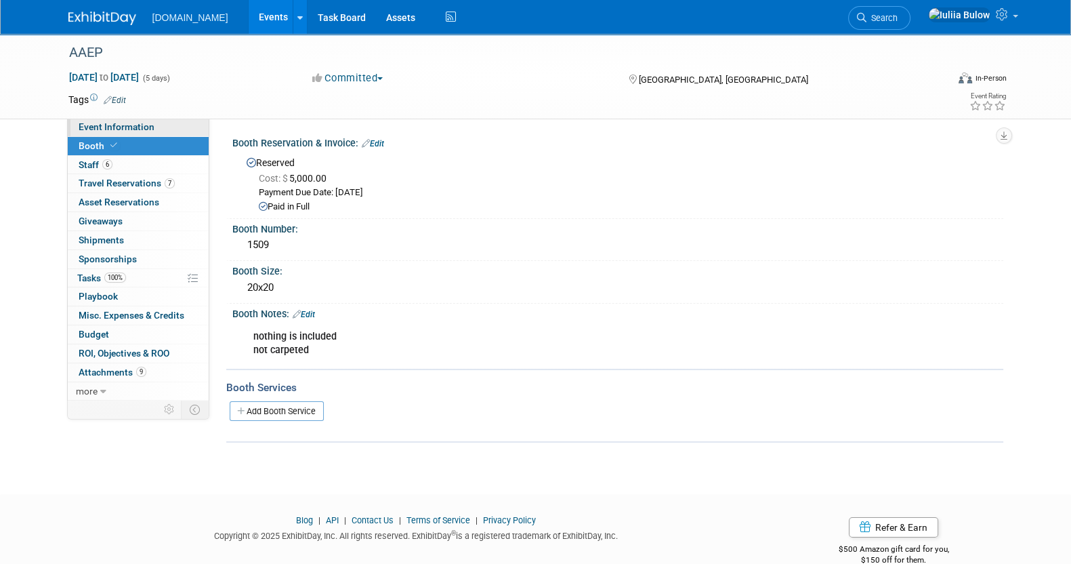
click at [167, 124] on link "Event Information" at bounding box center [138, 127] width 141 height 18
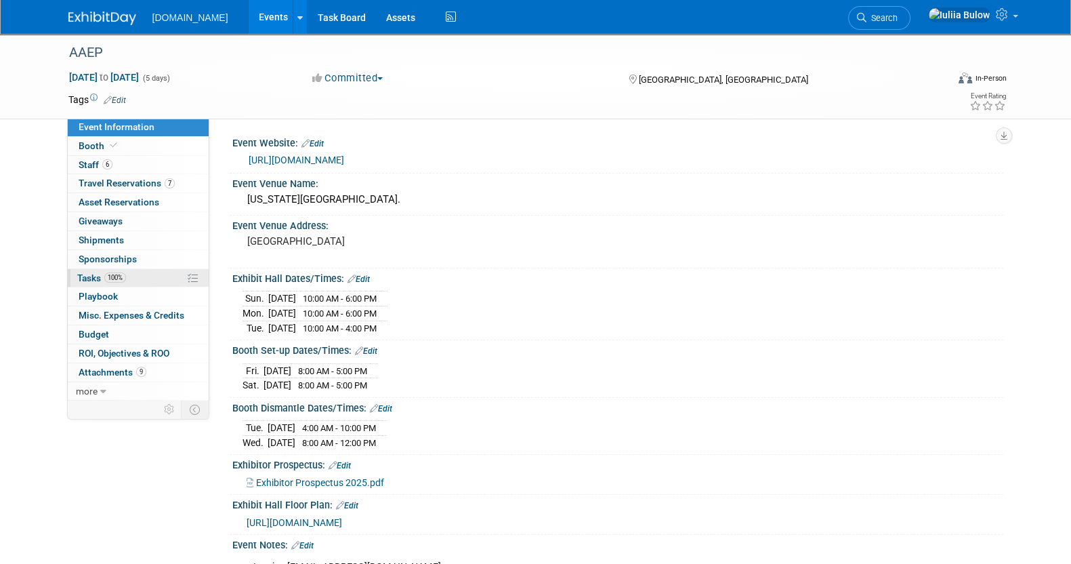
click at [125, 272] on span "Tasks 100%" at bounding box center [101, 277] width 49 height 11
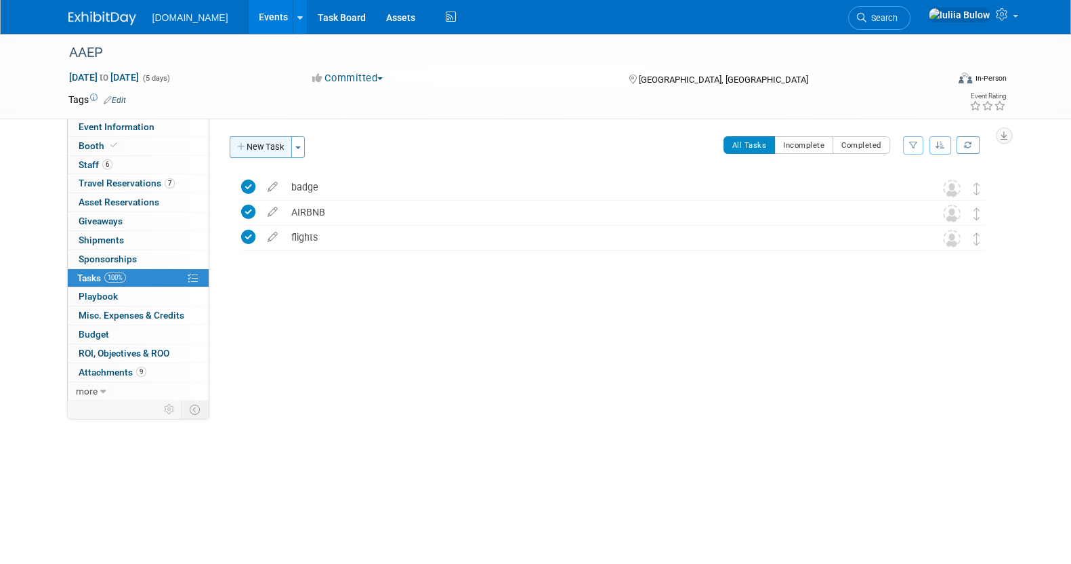
click at [247, 141] on button "New Task" at bounding box center [261, 147] width 62 height 22
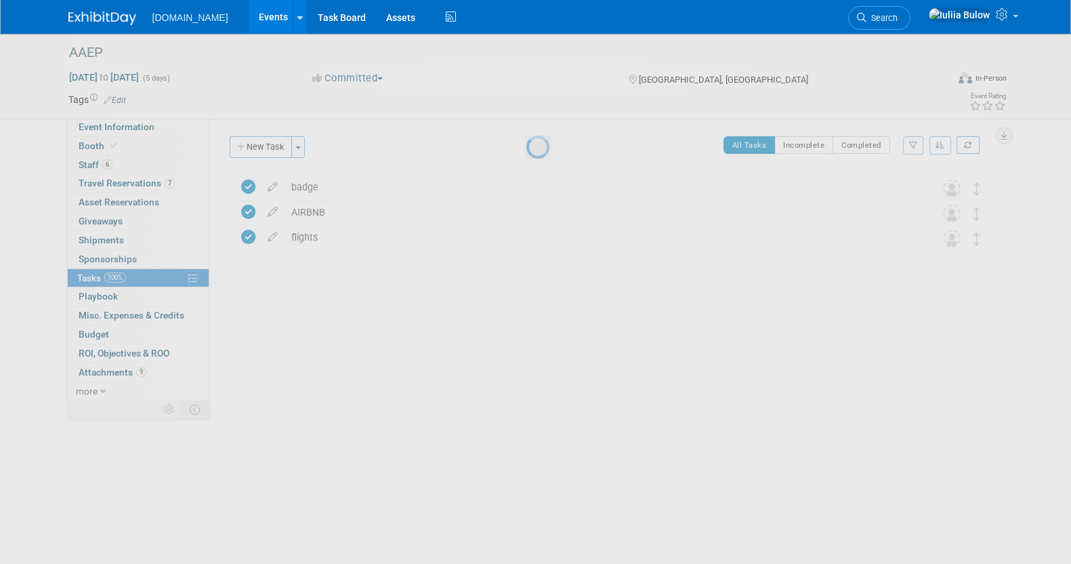
select select "9"
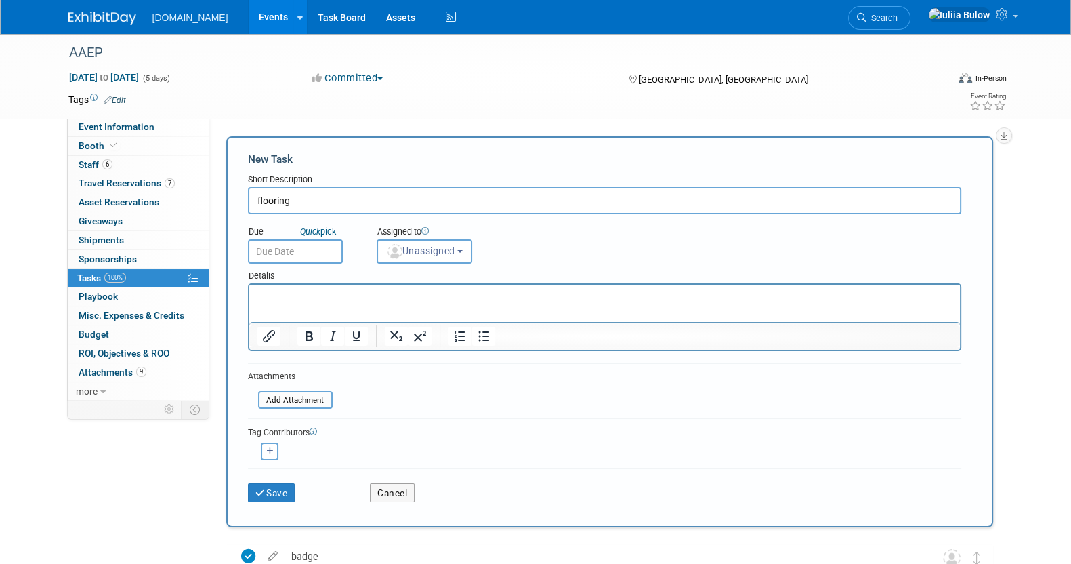
type input "flooring"
click at [319, 246] on input "text" at bounding box center [295, 251] width 95 height 24
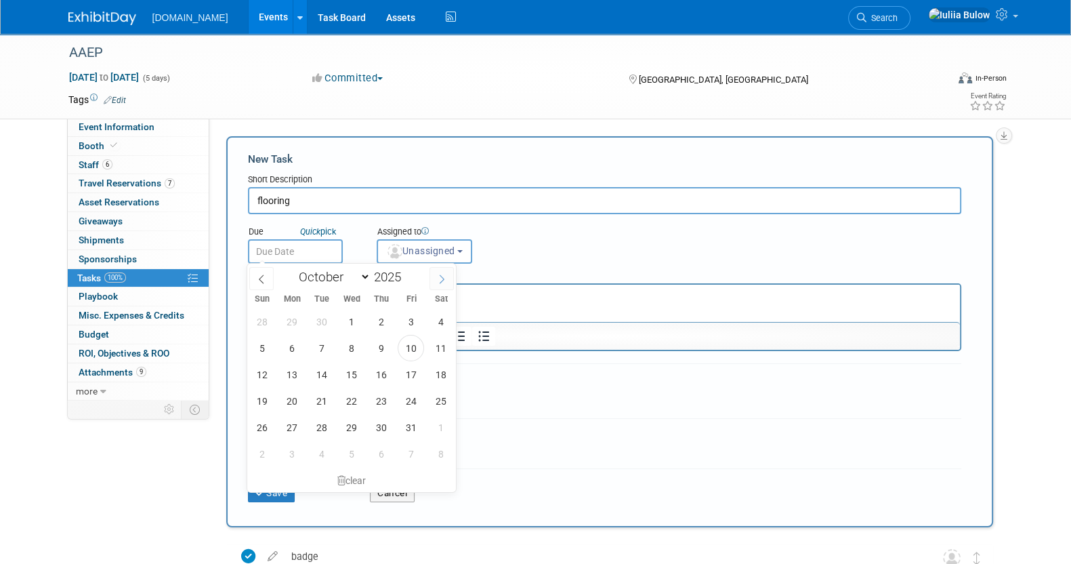
click at [449, 278] on span at bounding box center [442, 278] width 24 height 23
select select "10"
click at [316, 400] on span "18" at bounding box center [321, 401] width 26 height 26
type input "[DATE]"
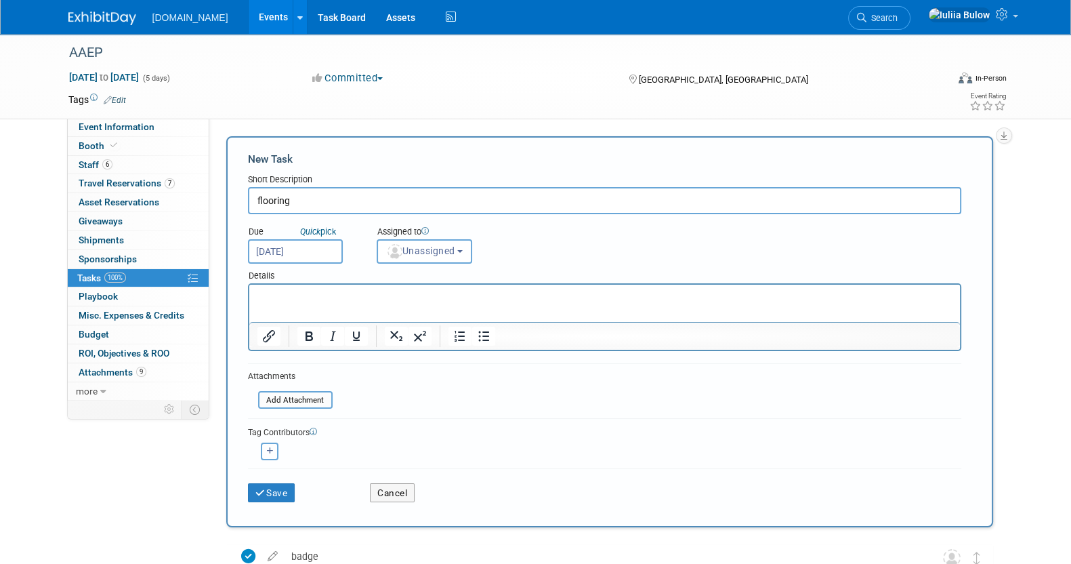
click at [270, 447] on icon "button" at bounding box center [270, 450] width 7 height 7
select select
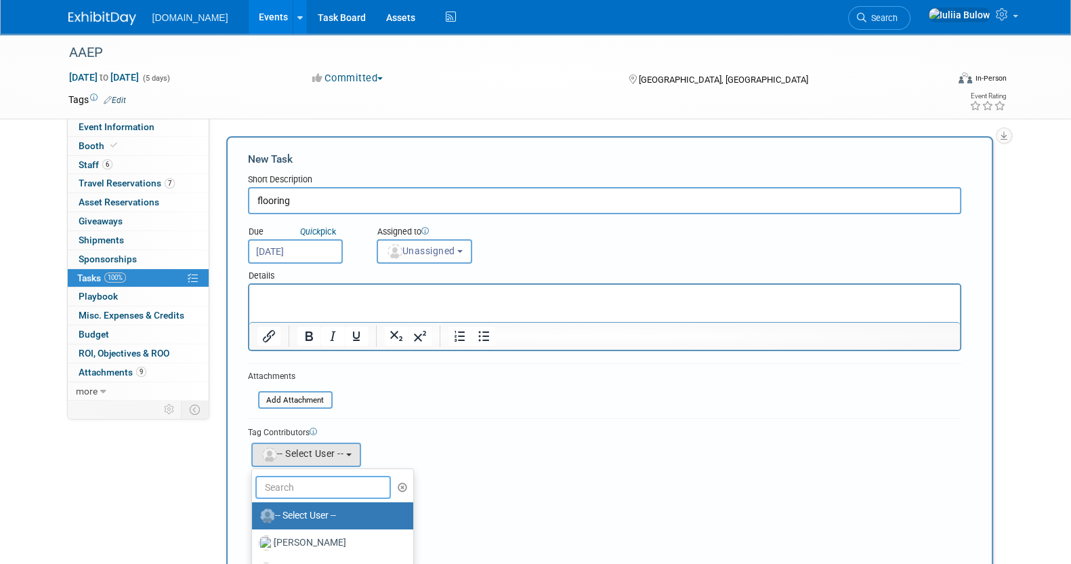
click at [287, 489] on input "text" at bounding box center [322, 487] width 135 height 23
type input "iu"
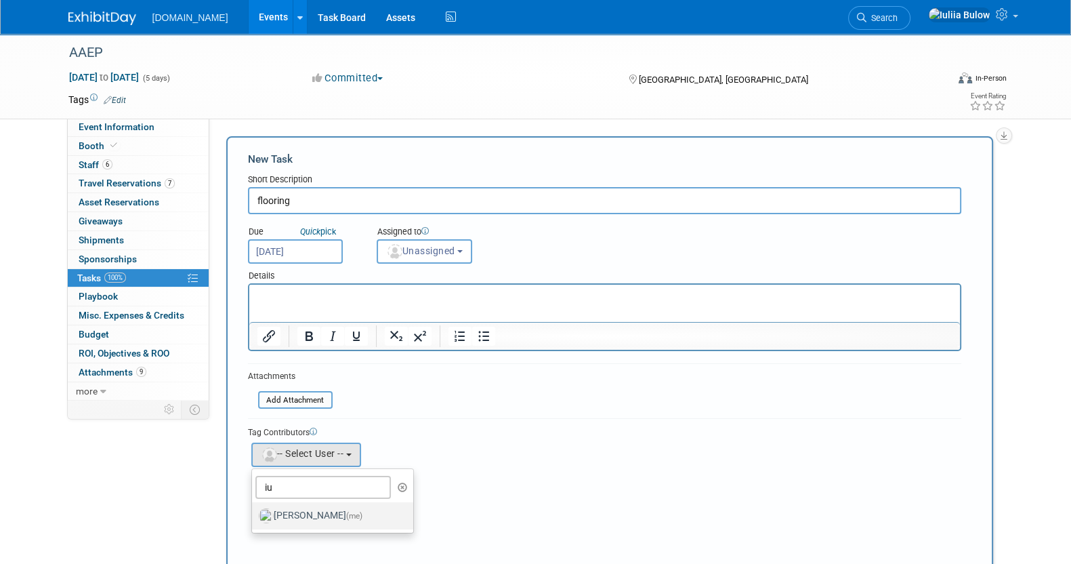
click at [278, 515] on label "[PERSON_NAME] (me)" at bounding box center [330, 516] width 142 height 22
click at [254, 515] on input "[PERSON_NAME] (me)" at bounding box center [249, 513] width 9 height 9
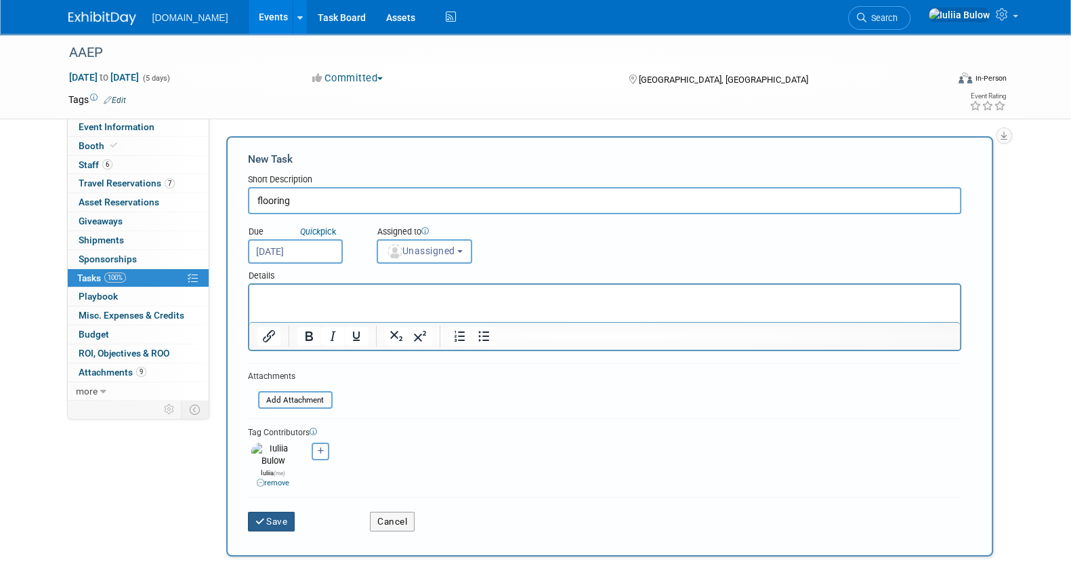
click at [270, 516] on button "Save" at bounding box center [271, 521] width 47 height 19
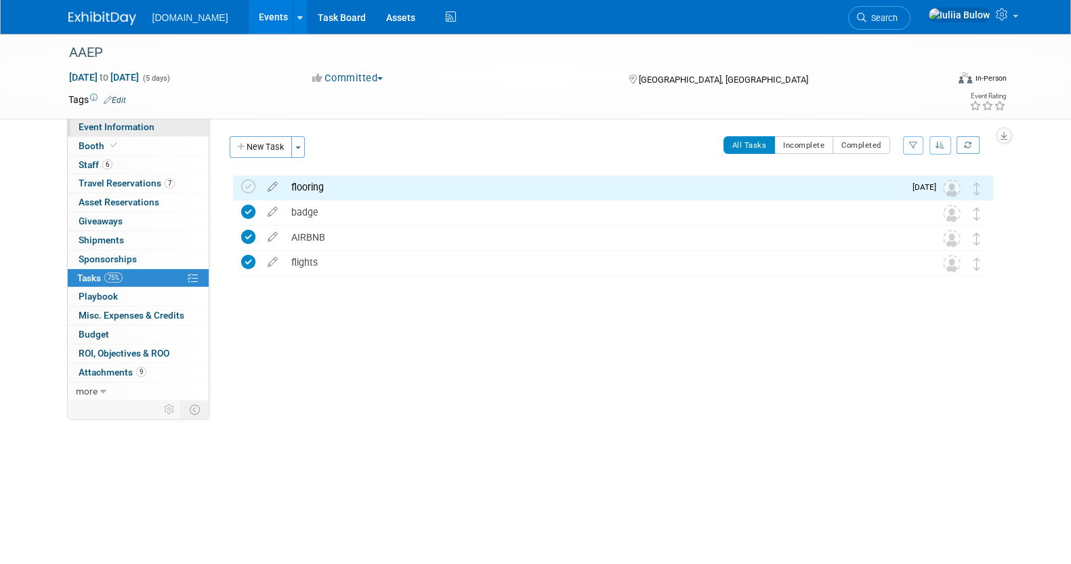
click at [180, 129] on link "Event Information" at bounding box center [138, 127] width 141 height 18
